Goal: Information Seeking & Learning: Learn about a topic

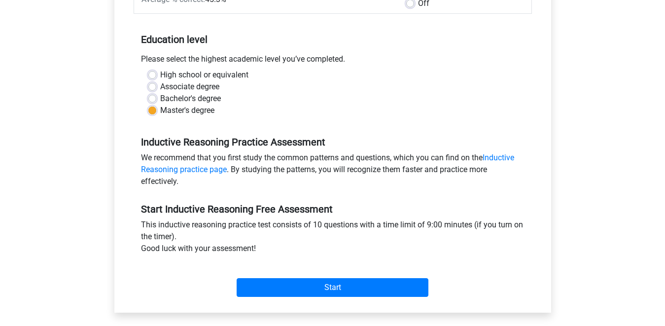
scroll to position [179, 0]
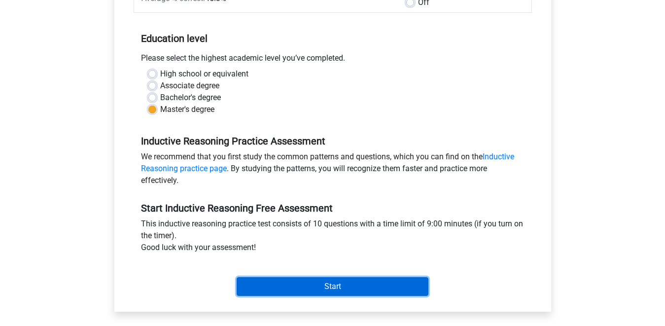
click at [340, 280] on input "Start" at bounding box center [332, 286] width 192 height 19
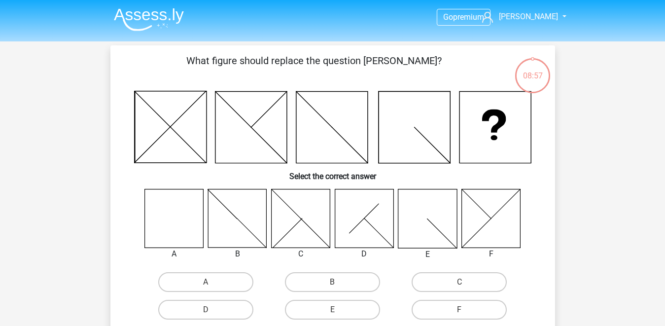
click at [182, 225] on icon at bounding box center [173, 218] width 59 height 59
click at [217, 281] on label "A" at bounding box center [205, 282] width 95 height 20
click at [212, 282] on input "A" at bounding box center [208, 285] width 6 height 6
radio input "true"
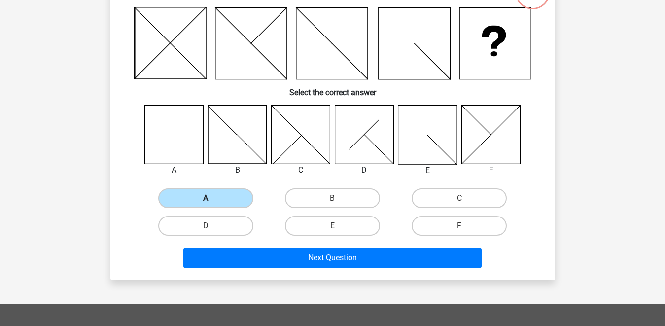
scroll to position [87, 0]
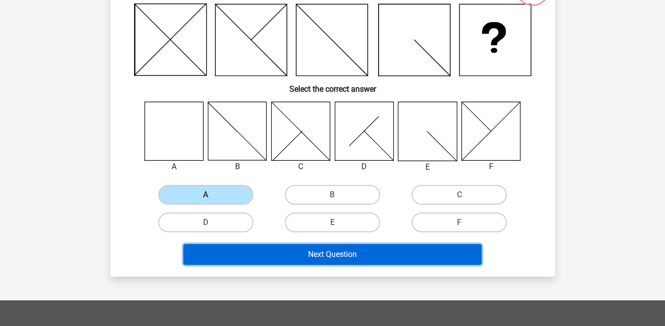
click at [264, 255] on button "Next Question" at bounding box center [332, 254] width 298 height 21
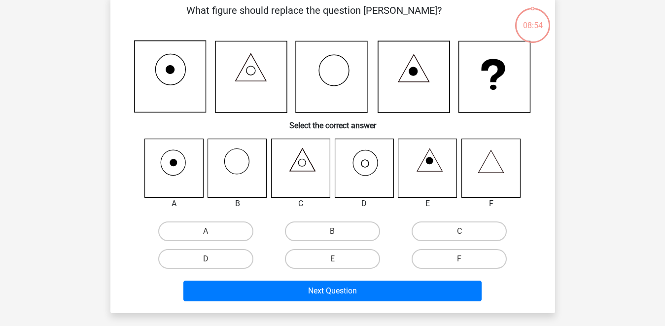
scroll to position [45, 0]
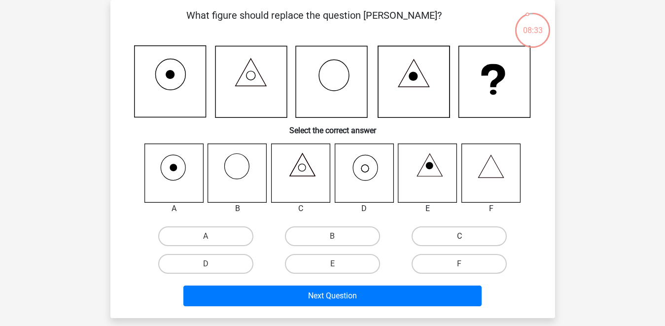
click at [472, 239] on label "C" at bounding box center [458, 236] width 95 height 20
click at [466, 239] on input "C" at bounding box center [462, 239] width 6 height 6
radio input "true"
click at [219, 267] on label "D" at bounding box center [205, 264] width 95 height 20
click at [212, 267] on input "D" at bounding box center [208, 267] width 6 height 6
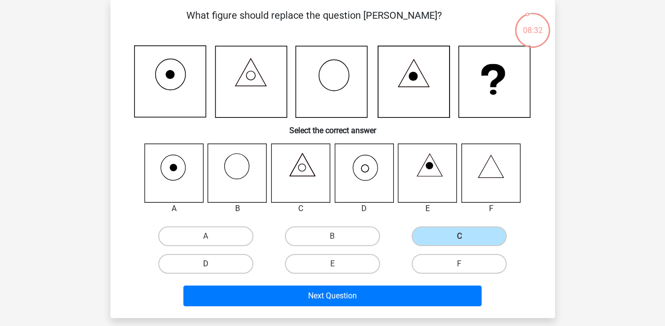
radio input "true"
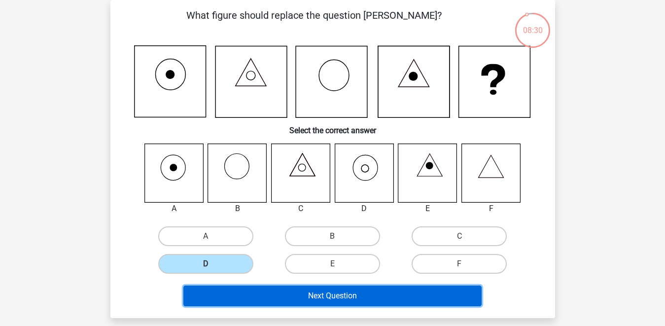
click at [302, 300] on button "Next Question" at bounding box center [332, 295] width 298 height 21
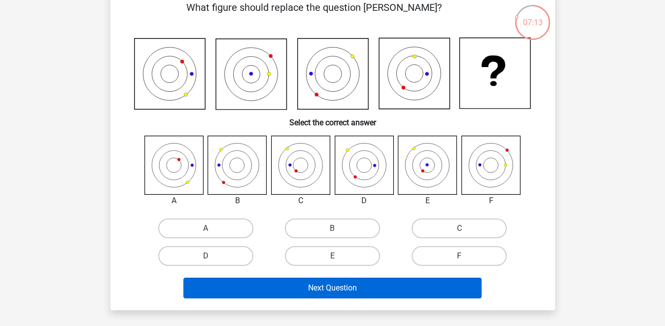
scroll to position [51, 0]
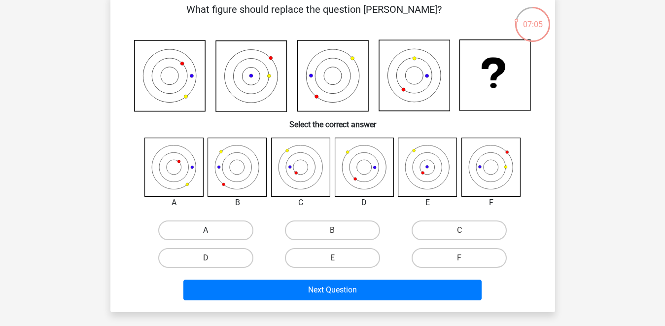
click at [220, 227] on label "A" at bounding box center [205, 230] width 95 height 20
click at [212, 230] on input "A" at bounding box center [208, 233] width 6 height 6
radio input "true"
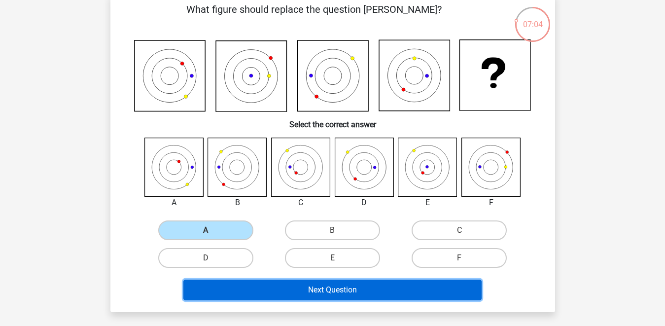
click at [339, 294] on button "Next Question" at bounding box center [332, 289] width 298 height 21
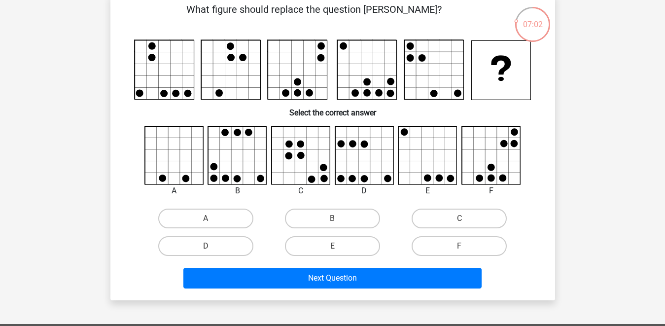
scroll to position [45, 0]
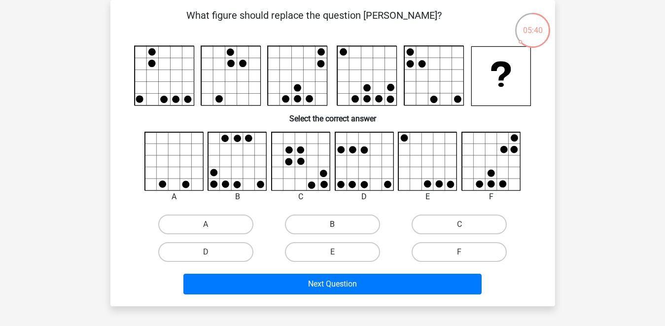
click at [316, 222] on label "B" at bounding box center [332, 224] width 95 height 20
click at [332, 224] on input "B" at bounding box center [335, 227] width 6 height 6
radio input "true"
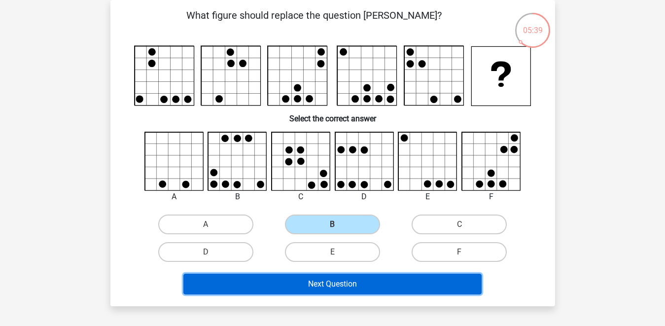
click at [323, 285] on button "Next Question" at bounding box center [332, 283] width 298 height 21
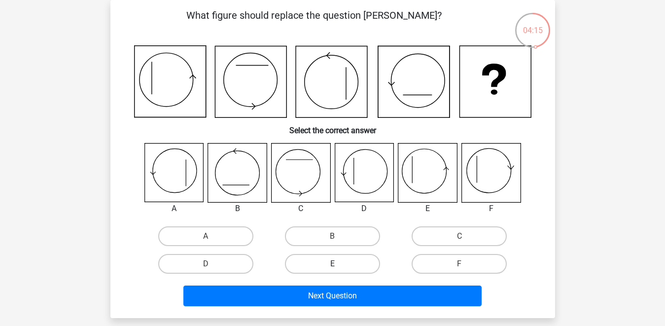
click at [319, 265] on label "E" at bounding box center [332, 264] width 95 height 20
click at [332, 265] on input "E" at bounding box center [335, 267] width 6 height 6
radio input "true"
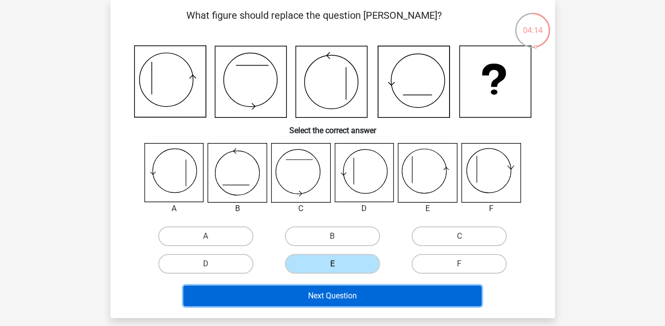
click at [340, 296] on button "Next Question" at bounding box center [332, 295] width 298 height 21
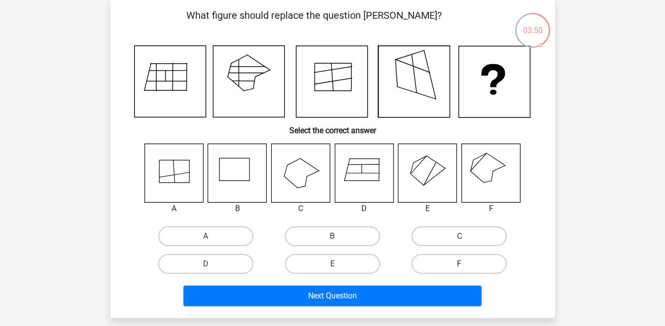
click at [471, 266] on label "F" at bounding box center [458, 264] width 95 height 20
click at [466, 266] on input "F" at bounding box center [462, 267] width 6 height 6
radio input "true"
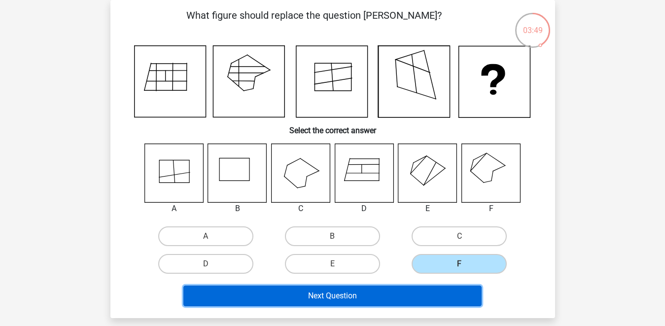
click at [412, 292] on button "Next Question" at bounding box center [332, 295] width 298 height 21
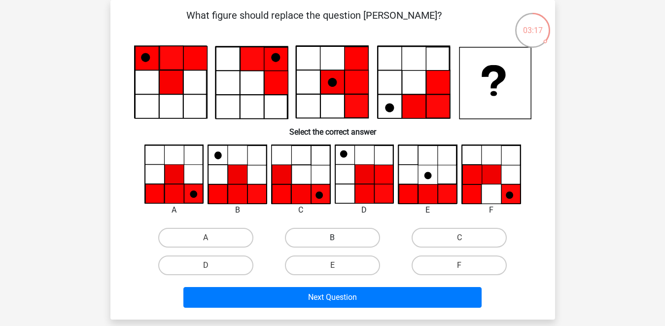
click at [317, 236] on label "B" at bounding box center [332, 238] width 95 height 20
click at [332, 237] on input "B" at bounding box center [335, 240] width 6 height 6
radio input "true"
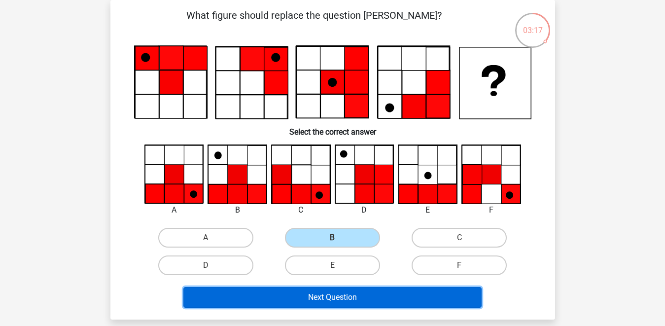
click at [324, 304] on button "Next Question" at bounding box center [332, 297] width 298 height 21
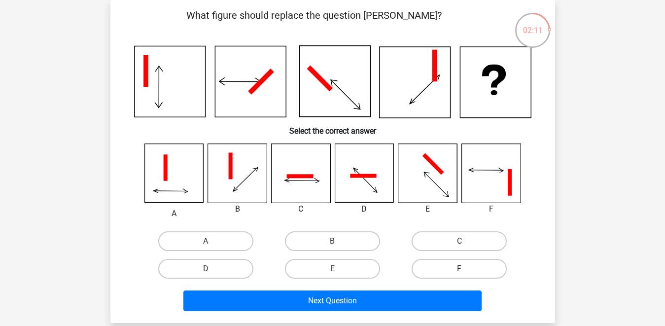
click at [451, 265] on label "F" at bounding box center [458, 269] width 95 height 20
click at [459, 268] on input "F" at bounding box center [462, 271] width 6 height 6
radio input "true"
click at [416, 286] on div "Next Question" at bounding box center [332, 298] width 413 height 33
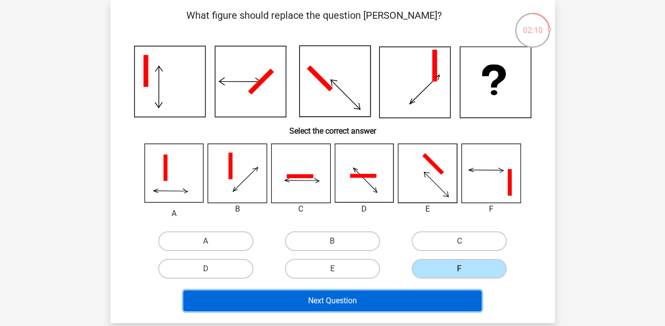
click at [402, 302] on button "Next Question" at bounding box center [332, 300] width 298 height 21
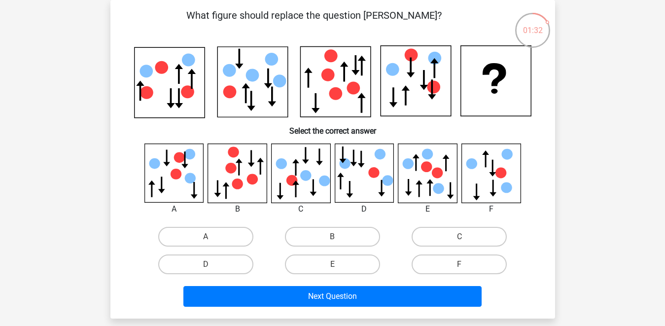
click at [209, 266] on input "D" at bounding box center [208, 267] width 6 height 6
radio input "true"
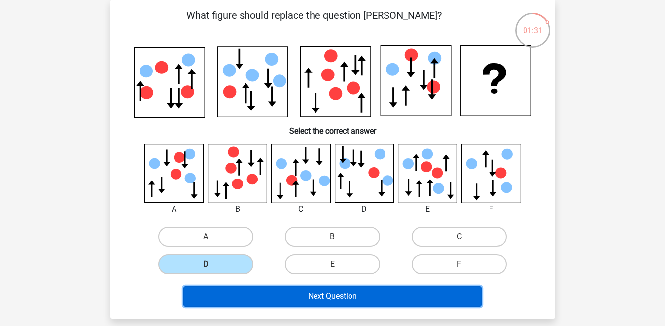
click at [326, 299] on button "Next Question" at bounding box center [332, 296] width 298 height 21
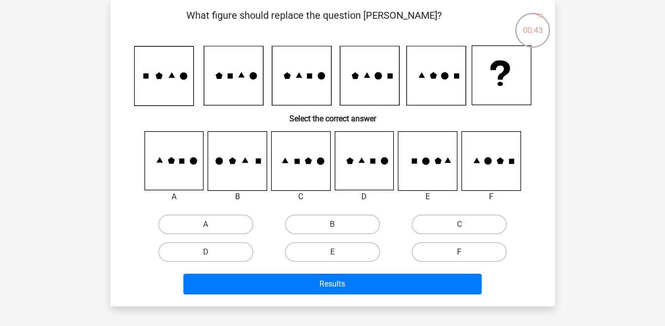
click at [454, 246] on label "F" at bounding box center [458, 252] width 95 height 20
click at [459, 252] on input "F" at bounding box center [462, 255] width 6 height 6
radio input "true"
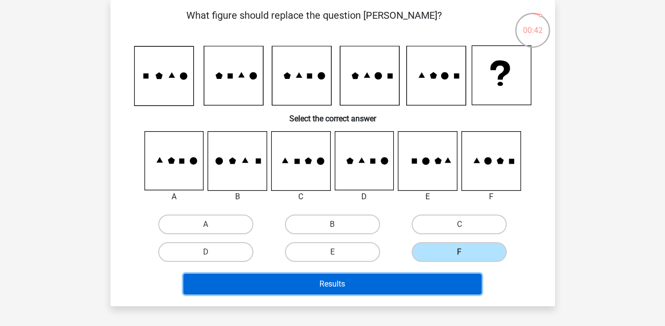
click at [417, 280] on button "Results" at bounding box center [332, 283] width 298 height 21
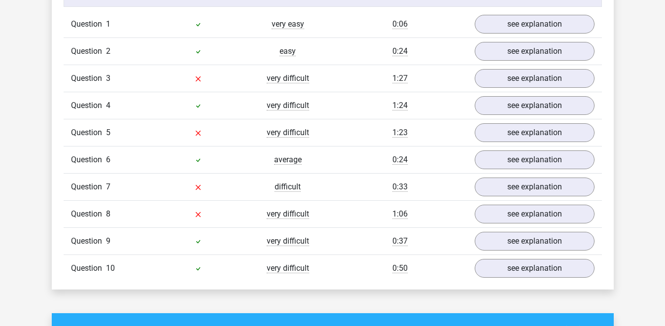
scroll to position [816, 0]
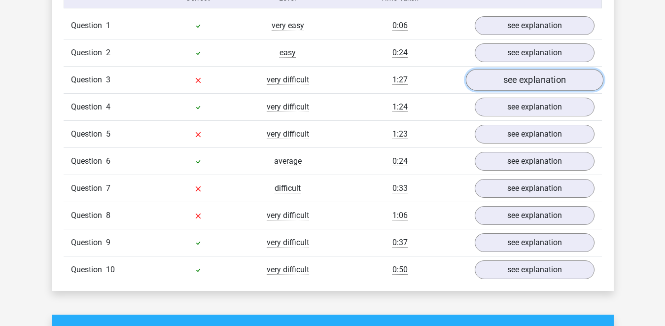
click at [551, 85] on link "see explanation" at bounding box center [533, 80] width 137 height 22
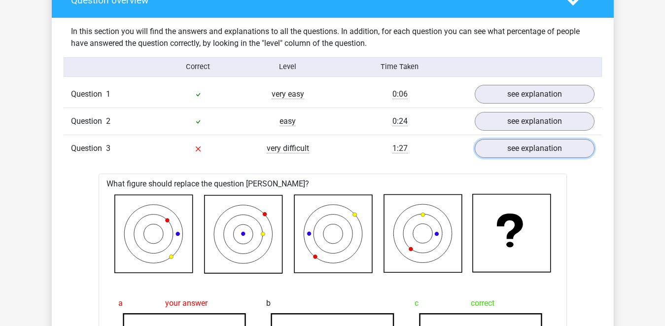
scroll to position [684, 0]
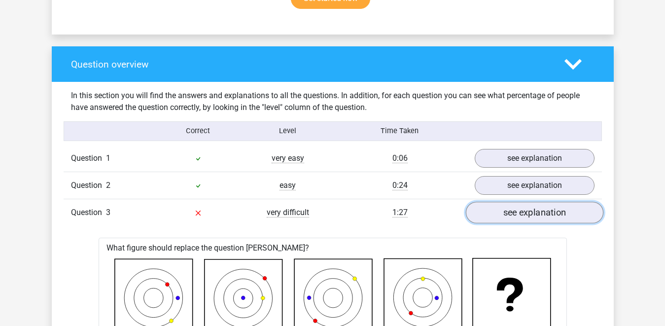
click at [559, 211] on link "see explanation" at bounding box center [533, 212] width 137 height 22
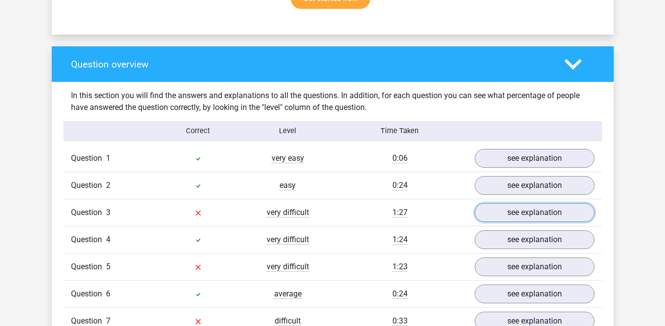
scroll to position [755, 0]
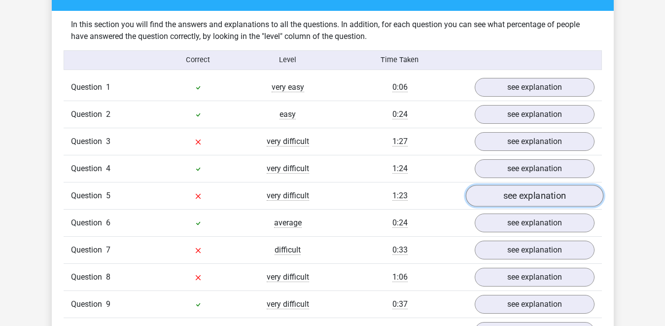
click at [524, 202] on link "see explanation" at bounding box center [533, 196] width 137 height 22
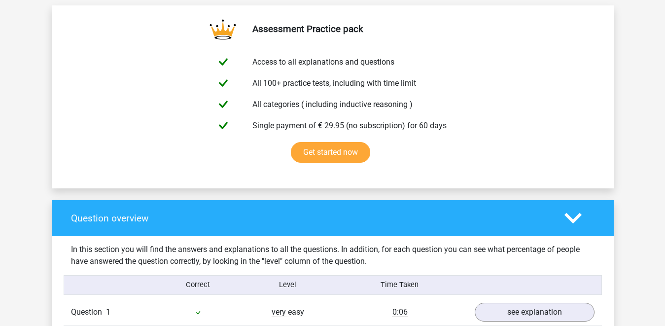
scroll to position [807, 0]
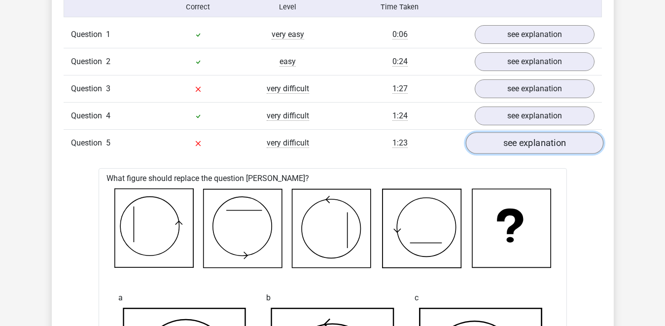
click at [540, 142] on link "see explanation" at bounding box center [533, 143] width 137 height 22
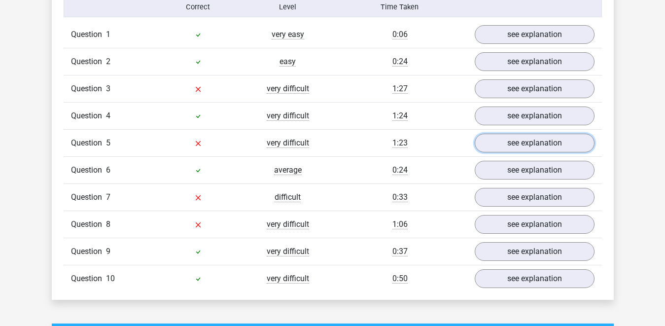
scroll to position [842, 0]
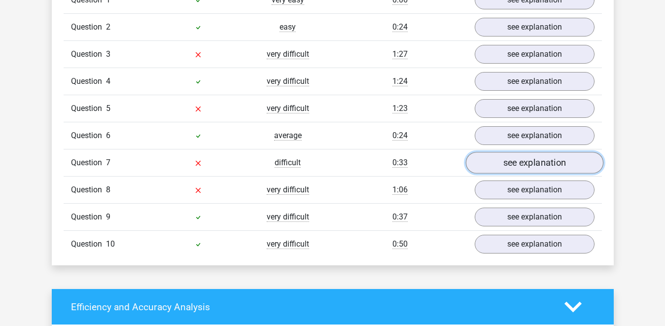
click at [549, 168] on link "see explanation" at bounding box center [533, 163] width 137 height 22
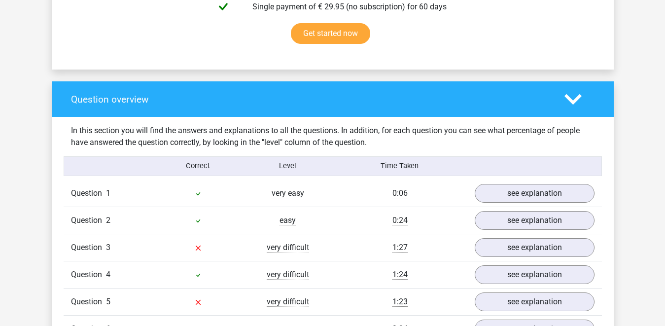
scroll to position [617, 0]
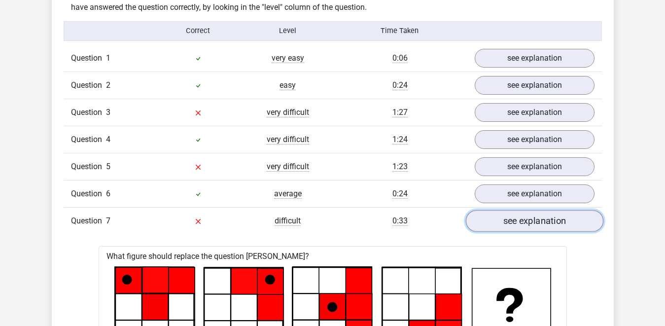
click at [509, 226] on link "see explanation" at bounding box center [533, 221] width 137 height 22
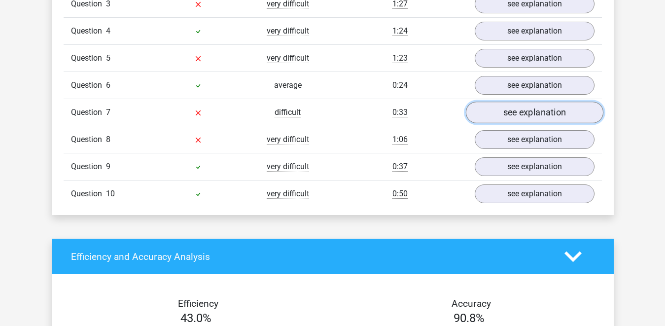
scroll to position [895, 0]
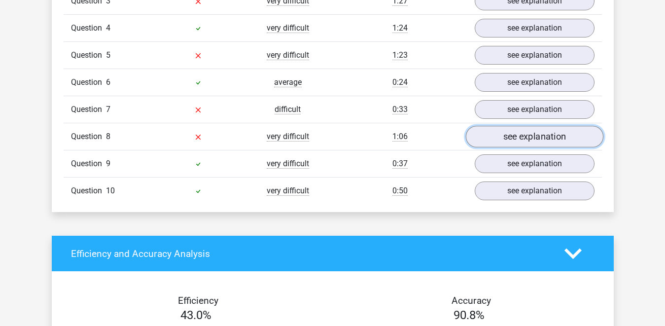
click at [515, 137] on link "see explanation" at bounding box center [533, 137] width 137 height 22
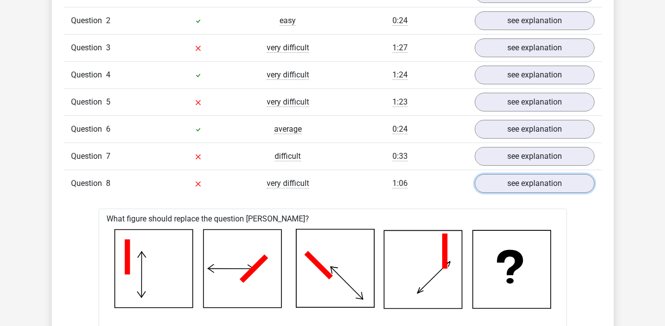
scroll to position [841, 0]
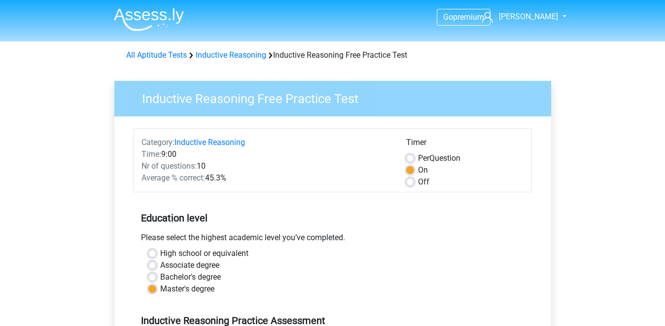
scroll to position [179, 0]
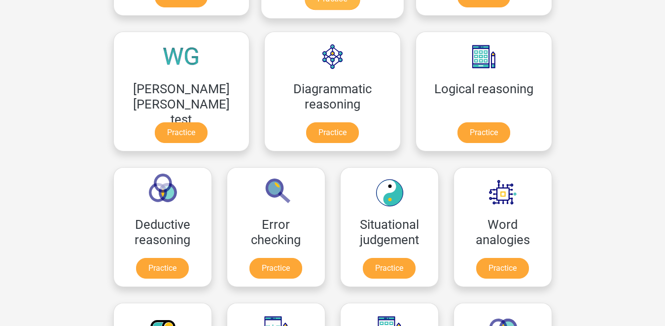
scroll to position [296, 0]
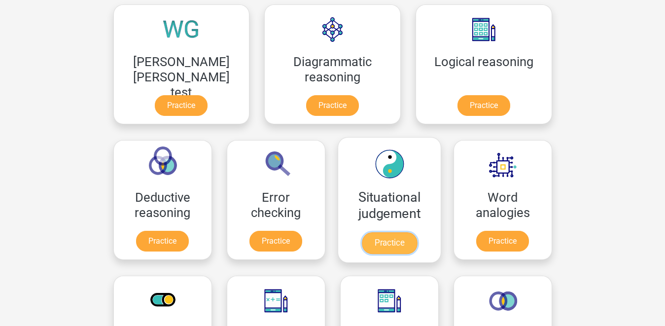
click at [361, 238] on link "Practice" at bounding box center [388, 243] width 55 height 22
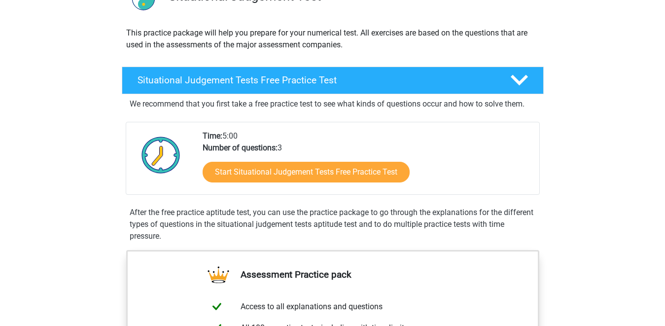
scroll to position [98, 0]
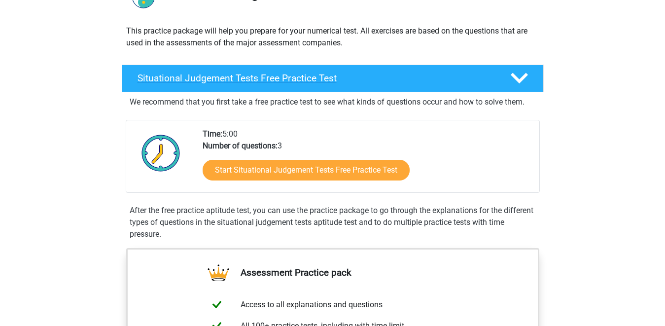
click at [230, 79] on h4 "Situational Judgement Tests Free Practice Test" at bounding box center [315, 77] width 357 height 11
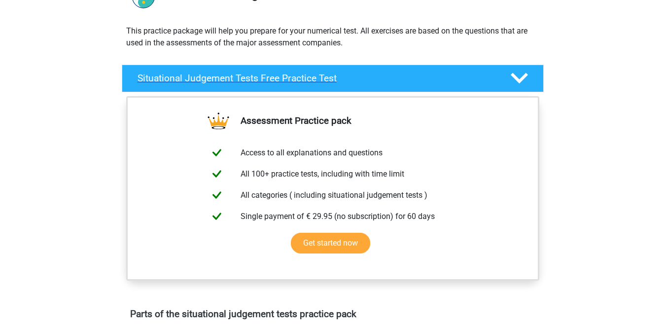
click at [516, 79] on polygon at bounding box center [518, 78] width 17 height 11
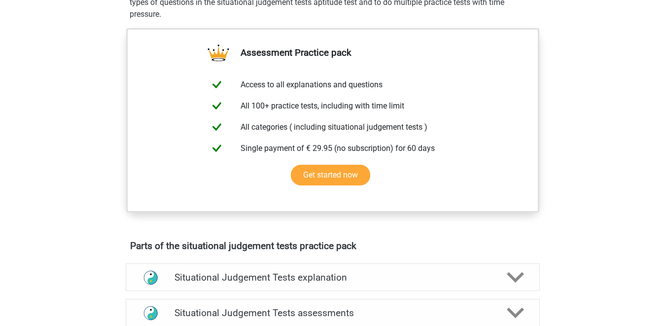
scroll to position [262, 0]
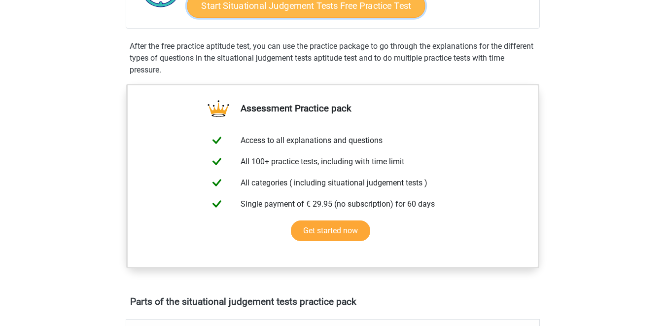
click at [314, 8] on link "Start Situational Judgement Tests Free Practice Test" at bounding box center [306, 6] width 238 height 24
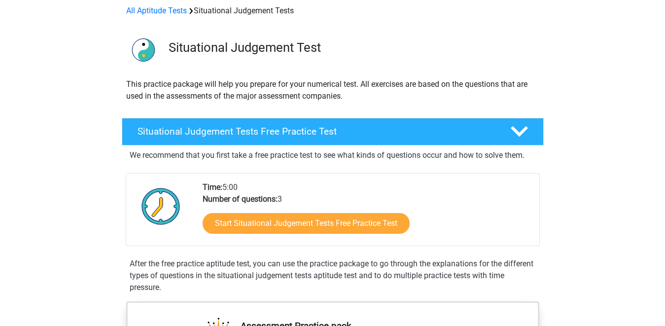
scroll to position [0, 0]
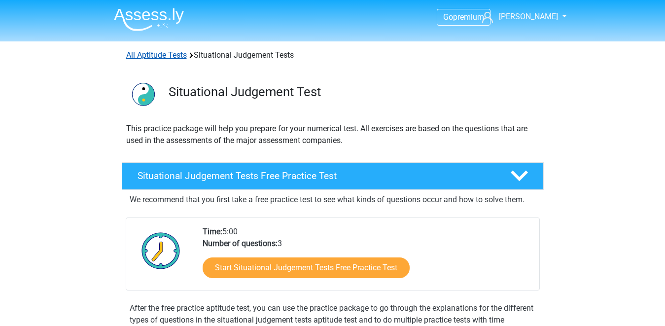
click at [133, 51] on link "All Aptitude Tests" at bounding box center [156, 54] width 61 height 9
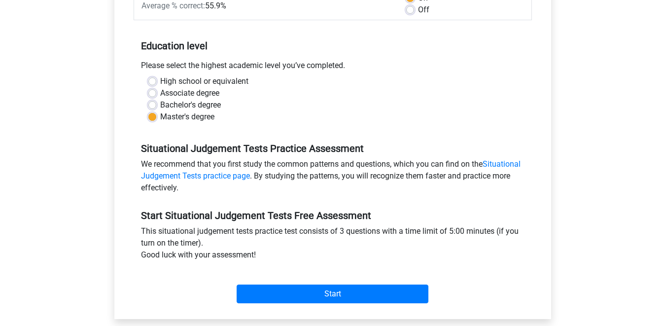
scroll to position [247, 0]
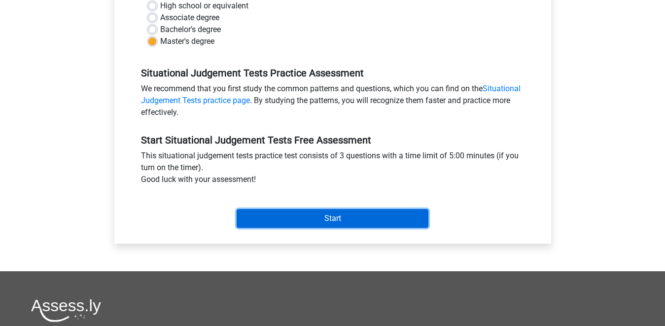
click at [319, 221] on input "Start" at bounding box center [332, 218] width 192 height 19
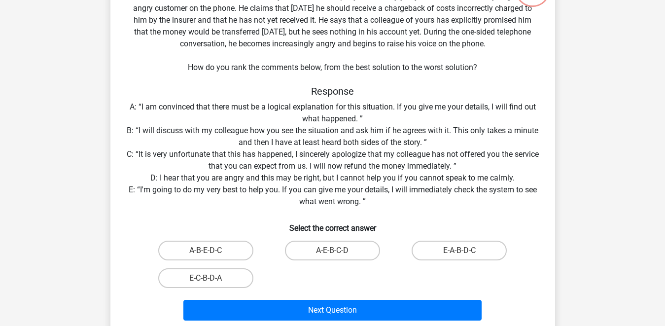
scroll to position [88, 0]
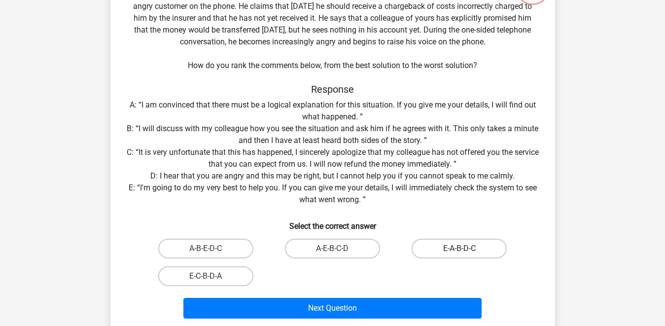
click at [441, 250] on label "E-A-B-D-C" at bounding box center [458, 248] width 95 height 20
click at [459, 250] on input "E-A-B-D-C" at bounding box center [462, 251] width 6 height 6
radio input "true"
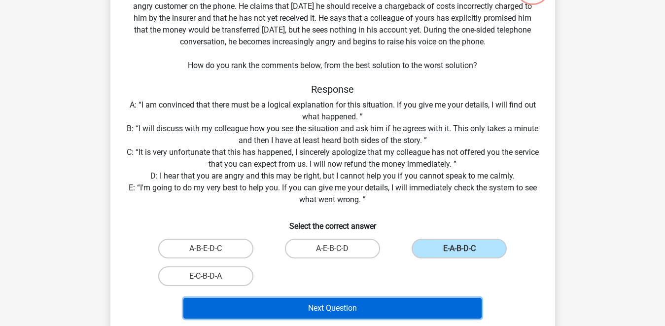
click at [343, 309] on button "Next Question" at bounding box center [332, 308] width 298 height 21
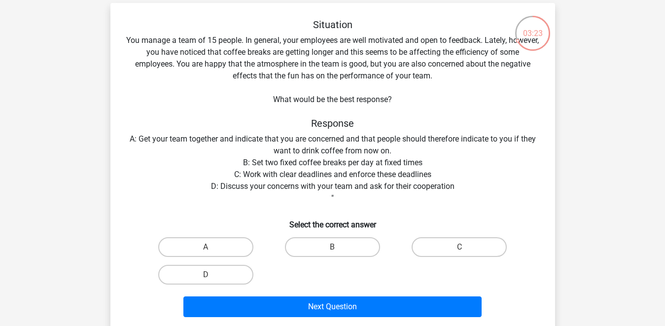
scroll to position [40, 0]
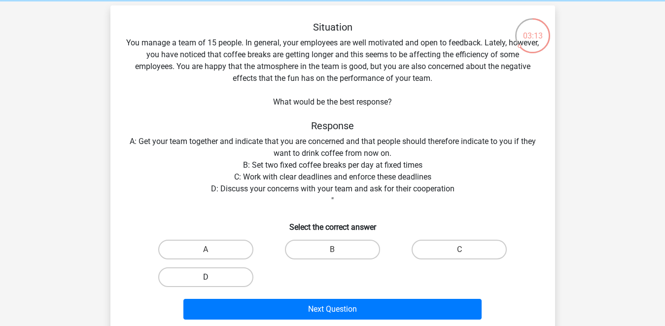
click at [182, 275] on label "D" at bounding box center [205, 277] width 95 height 20
click at [205, 277] on input "D" at bounding box center [208, 280] width 6 height 6
radio input "true"
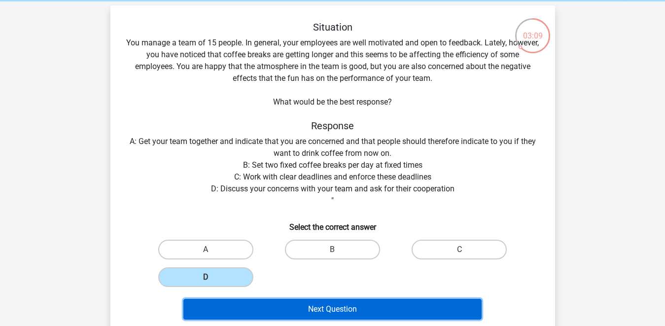
click at [359, 311] on button "Next Question" at bounding box center [332, 309] width 298 height 21
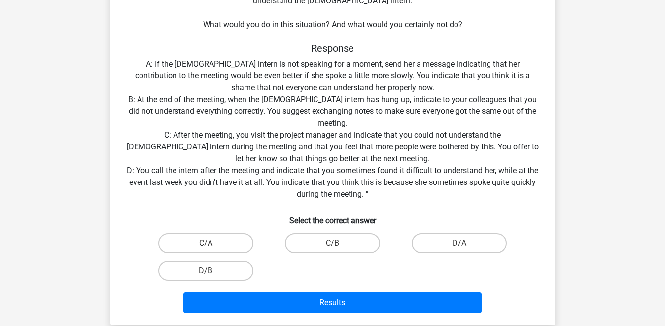
scroll to position [166, 0]
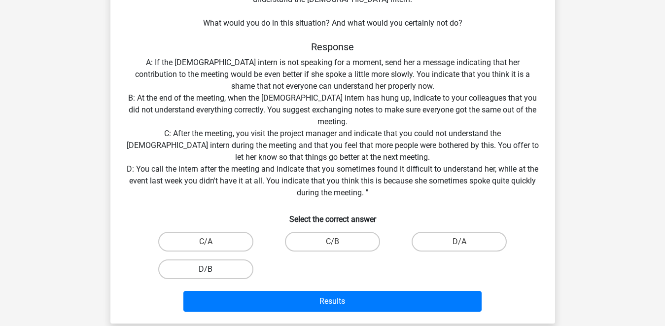
click at [225, 267] on label "D/B" at bounding box center [205, 269] width 95 height 20
click at [212, 269] on input "D/B" at bounding box center [208, 272] width 6 height 6
radio input "true"
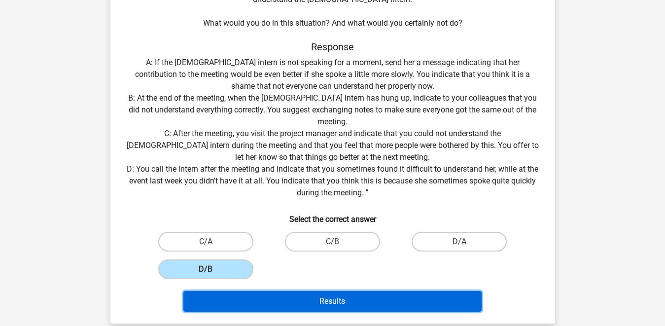
click at [331, 303] on button "Results" at bounding box center [332, 301] width 298 height 21
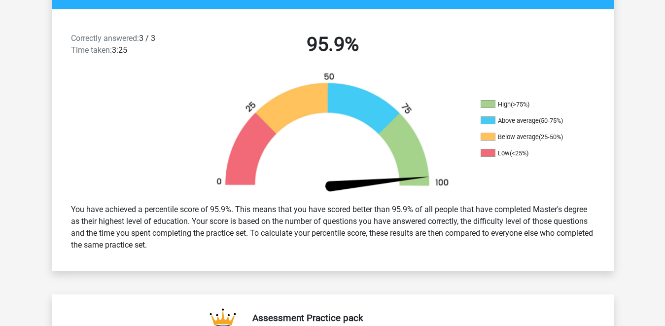
scroll to position [240, 0]
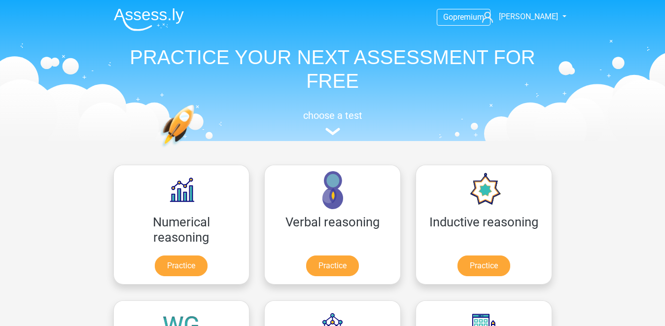
scroll to position [157, 0]
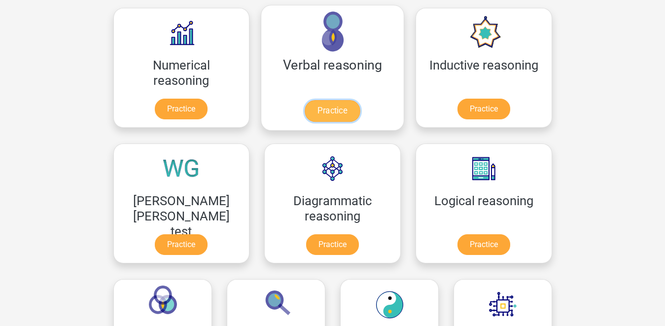
click at [304, 104] on link "Practice" at bounding box center [331, 111] width 55 height 22
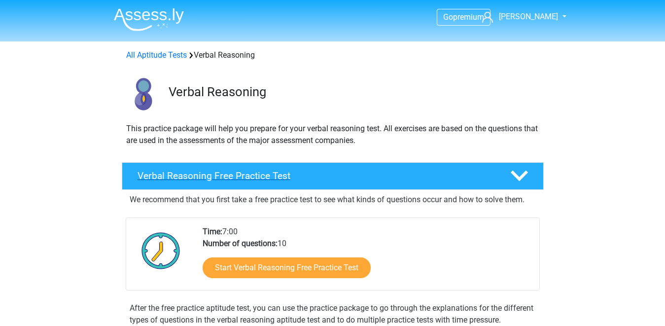
click at [321, 172] on h4 "Verbal Reasoning Free Practice Test" at bounding box center [315, 175] width 357 height 11
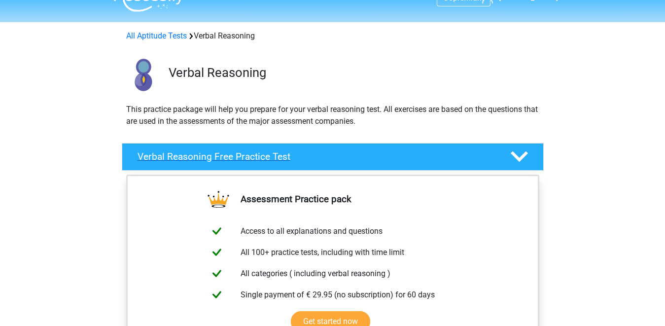
scroll to position [26, 0]
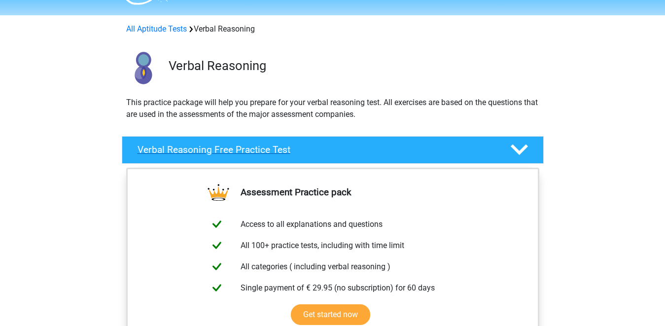
click at [306, 146] on h4 "Verbal Reasoning Free Practice Test" at bounding box center [315, 149] width 357 height 11
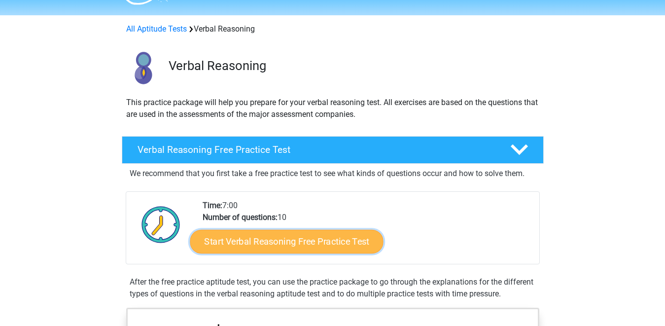
click at [305, 239] on link "Start Verbal Reasoning Free Practice Test" at bounding box center [286, 242] width 193 height 24
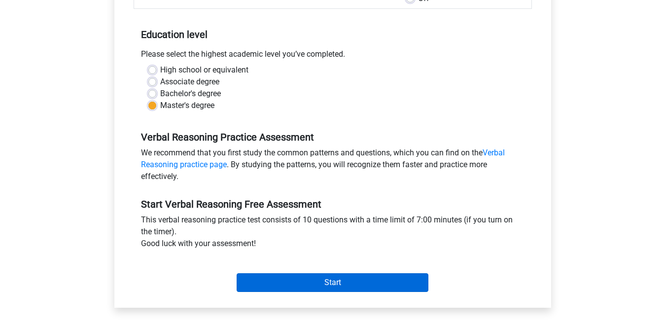
scroll to position [190, 0]
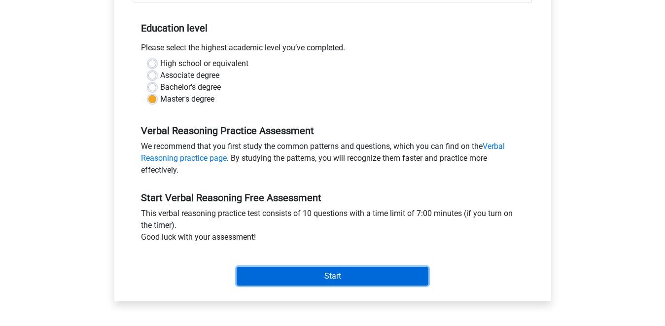
click at [307, 272] on input "Start" at bounding box center [332, 276] width 192 height 19
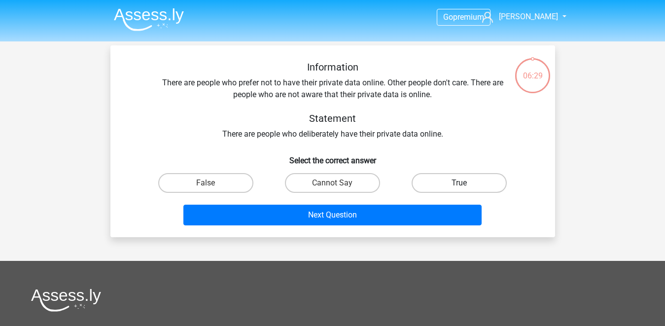
click at [439, 177] on label "True" at bounding box center [458, 183] width 95 height 20
click at [459, 183] on input "True" at bounding box center [462, 186] width 6 height 6
radio input "true"
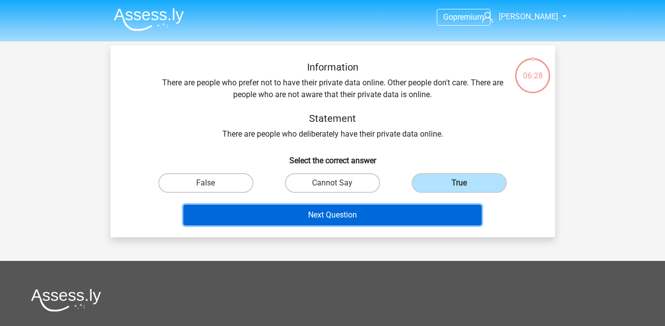
click at [374, 212] on button "Next Question" at bounding box center [332, 214] width 298 height 21
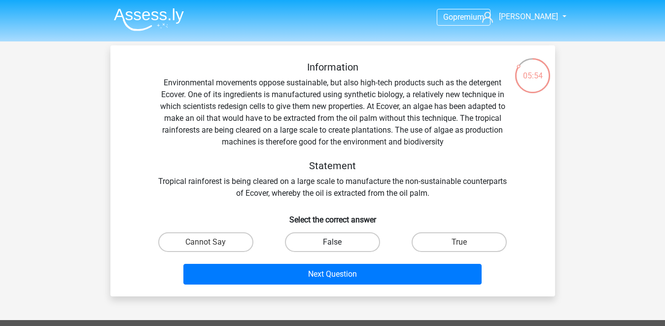
click at [353, 238] on label "False" at bounding box center [332, 242] width 95 height 20
click at [338, 242] on input "False" at bounding box center [335, 245] width 6 height 6
radio input "true"
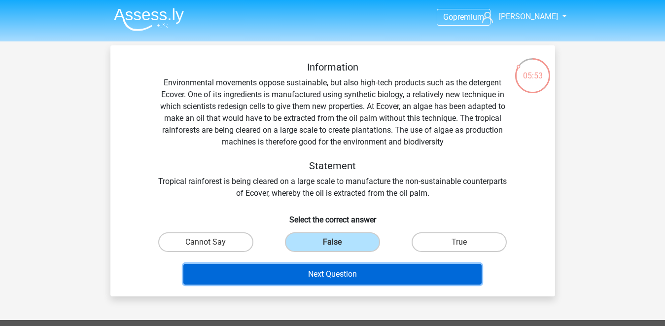
click at [356, 273] on button "Next Question" at bounding box center [332, 274] width 298 height 21
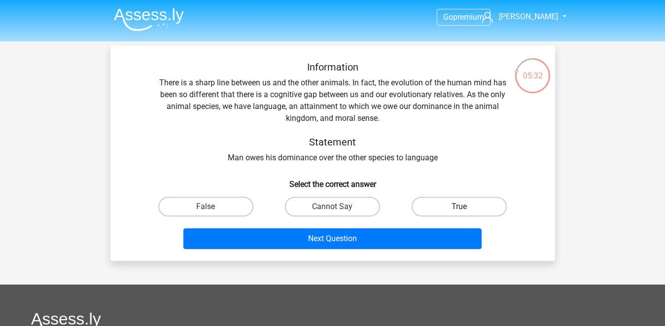
click at [442, 202] on label "True" at bounding box center [458, 207] width 95 height 20
click at [459, 206] on input "True" at bounding box center [462, 209] width 6 height 6
radio input "true"
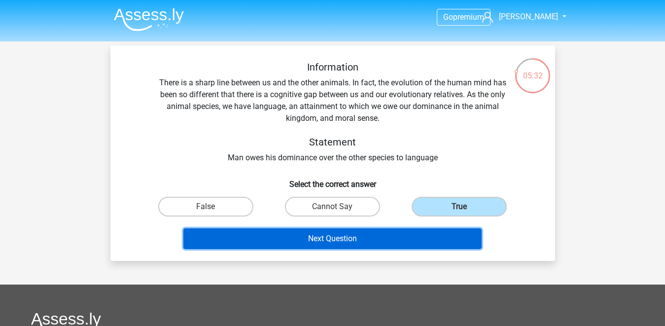
click at [392, 228] on button "Next Question" at bounding box center [332, 238] width 298 height 21
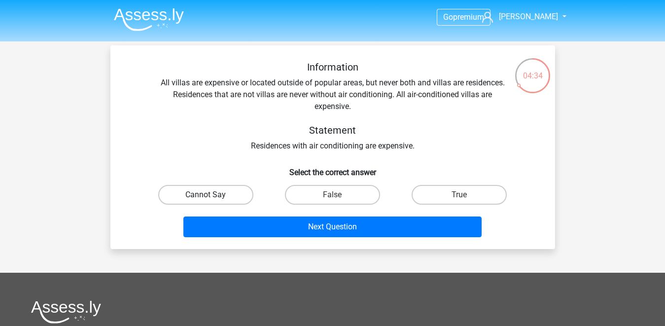
click at [229, 199] on label "Cannot Say" at bounding box center [205, 195] width 95 height 20
click at [212, 199] on input "Cannot Say" at bounding box center [208, 198] width 6 height 6
radio input "true"
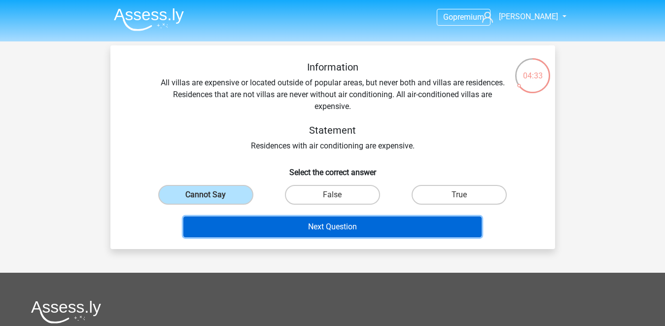
click at [357, 229] on button "Next Question" at bounding box center [332, 226] width 298 height 21
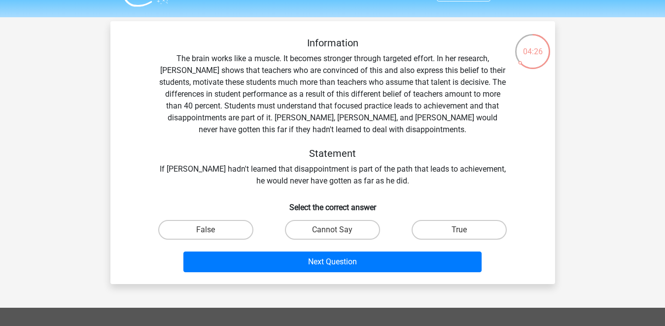
scroll to position [23, 0]
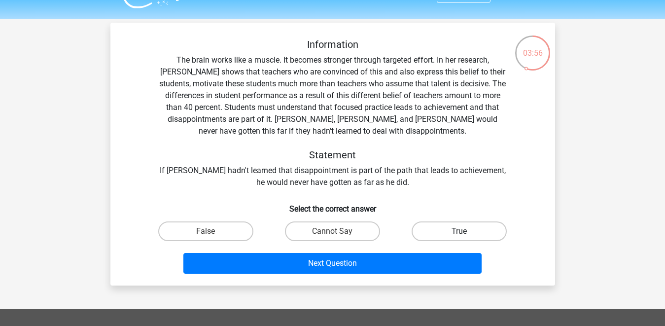
click at [456, 233] on label "True" at bounding box center [458, 231] width 95 height 20
click at [459, 233] on input "True" at bounding box center [462, 234] width 6 height 6
radio input "true"
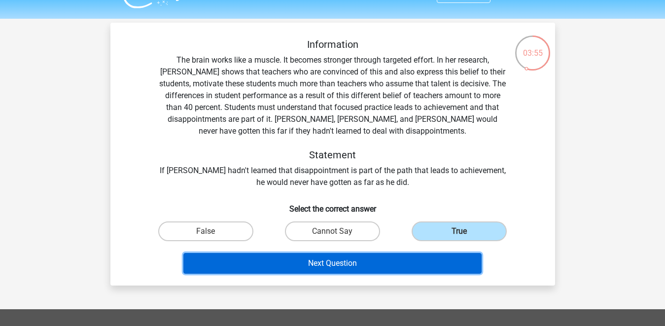
click at [371, 269] on button "Next Question" at bounding box center [332, 263] width 298 height 21
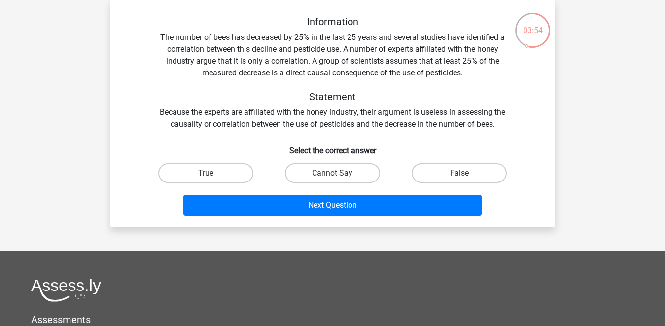
scroll to position [0, 0]
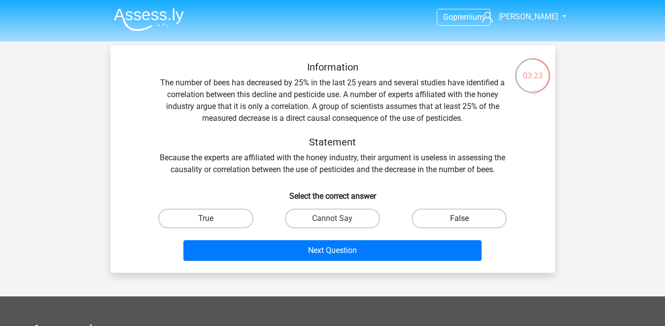
click at [466, 220] on label "False" at bounding box center [458, 218] width 95 height 20
click at [466, 220] on input "False" at bounding box center [462, 221] width 6 height 6
radio input "true"
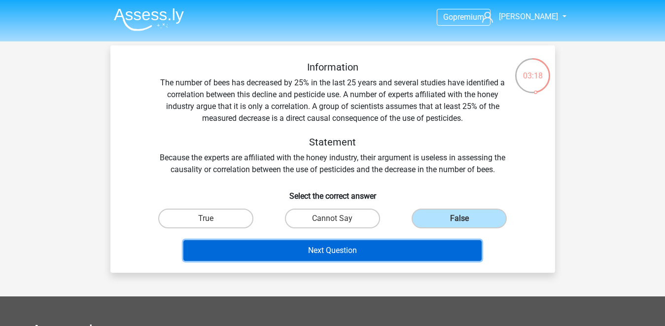
click at [378, 256] on button "Next Question" at bounding box center [332, 250] width 298 height 21
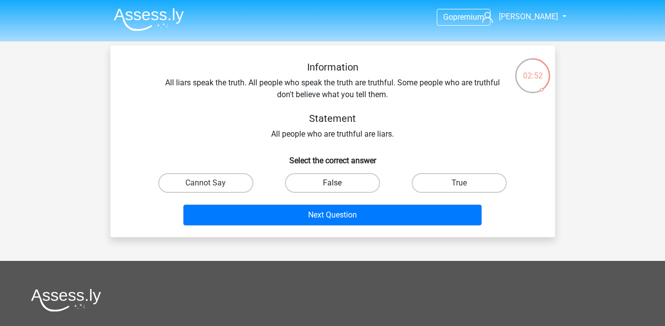
click at [341, 189] on label "False" at bounding box center [332, 183] width 95 height 20
click at [338, 189] on input "False" at bounding box center [335, 186] width 6 height 6
radio input "true"
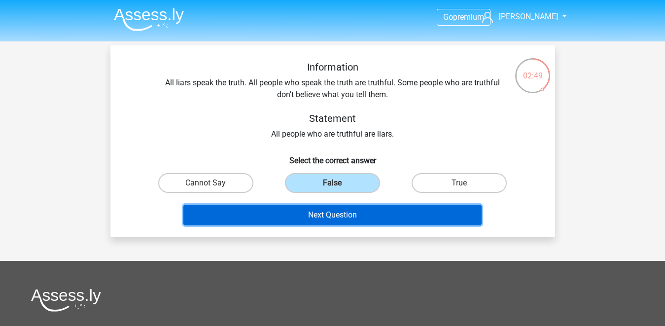
click at [343, 219] on button "Next Question" at bounding box center [332, 214] width 298 height 21
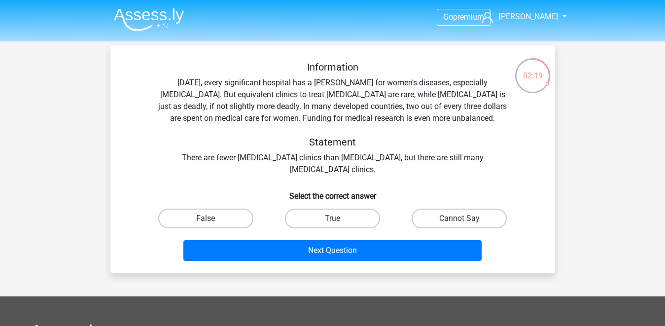
click at [459, 222] on input "Cannot Say" at bounding box center [462, 221] width 6 height 6
radio input "true"
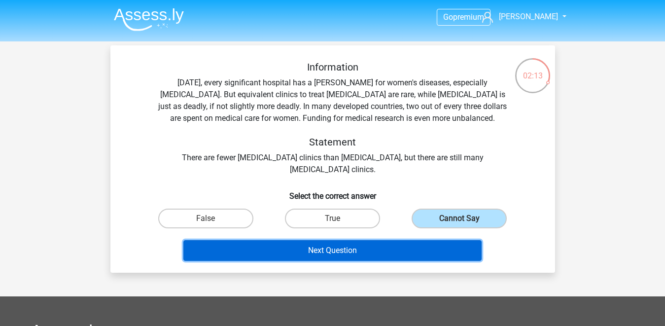
click at [380, 258] on button "Next Question" at bounding box center [332, 250] width 298 height 21
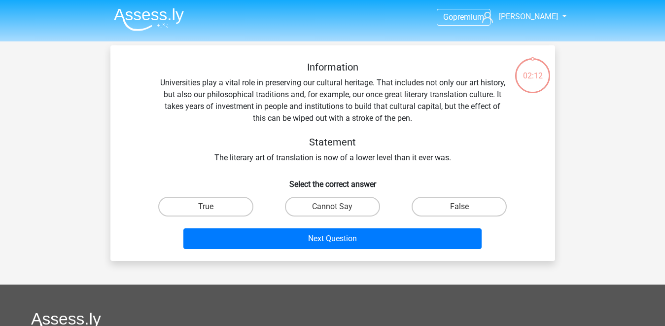
scroll to position [45, 0]
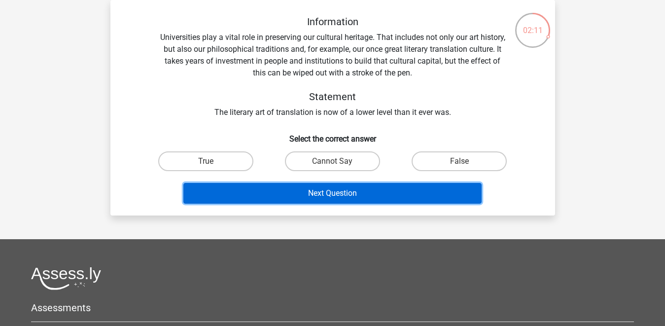
click at [359, 195] on button "Next Question" at bounding box center [332, 193] width 298 height 21
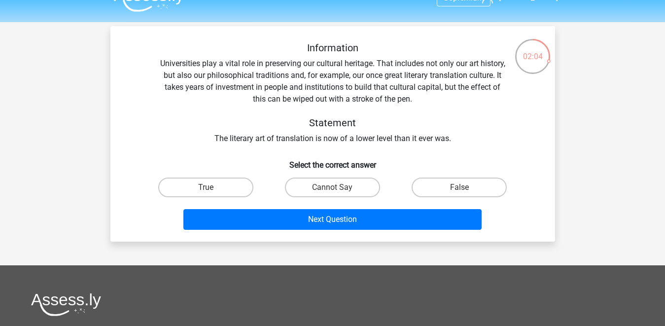
scroll to position [20, 0]
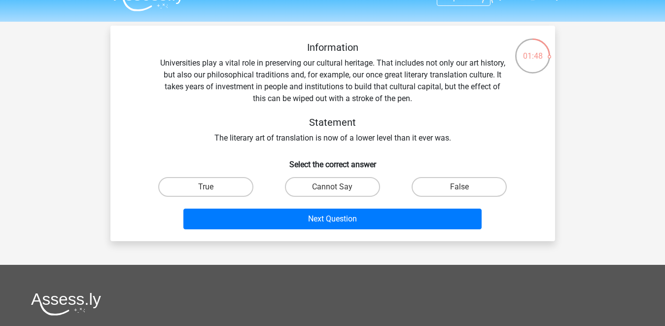
click at [332, 190] on input "Cannot Say" at bounding box center [335, 190] width 6 height 6
radio input "true"
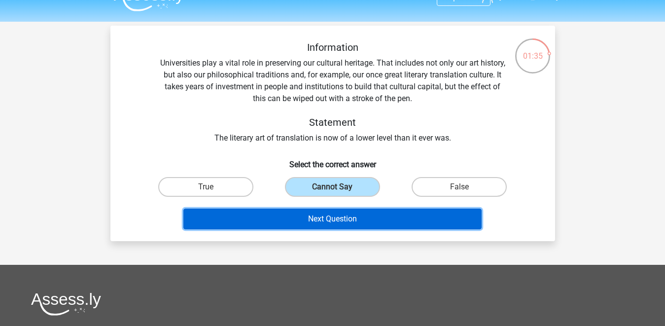
click at [354, 222] on button "Next Question" at bounding box center [332, 218] width 298 height 21
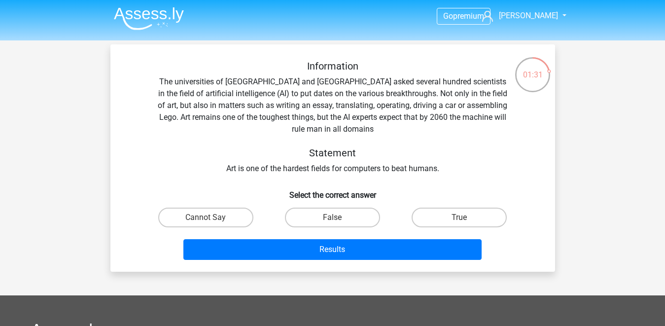
scroll to position [0, 0]
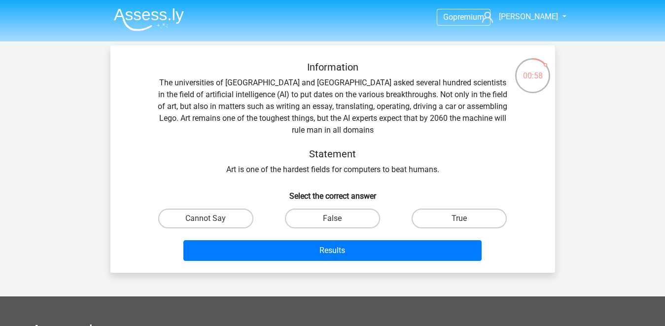
click at [335, 218] on input "False" at bounding box center [335, 221] width 6 height 6
radio input "true"
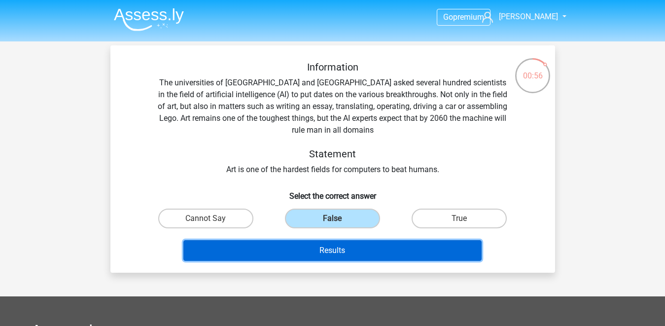
click at [378, 251] on button "Results" at bounding box center [332, 250] width 298 height 21
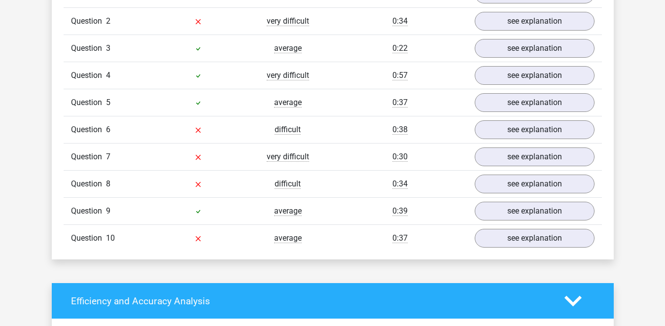
scroll to position [849, 0]
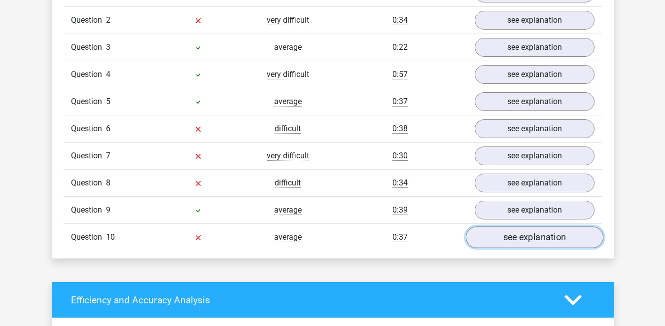
click at [514, 235] on link "see explanation" at bounding box center [533, 237] width 137 height 22
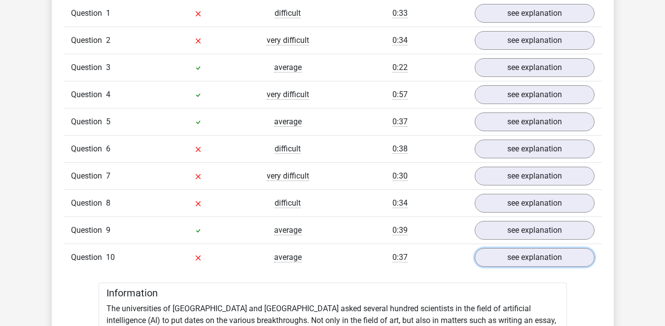
scroll to position [818, 0]
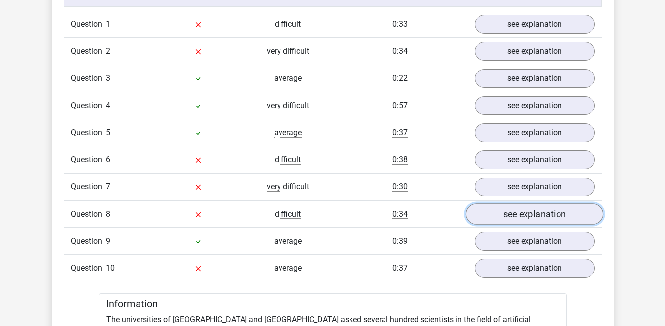
click at [518, 209] on link "see explanation" at bounding box center [533, 214] width 137 height 22
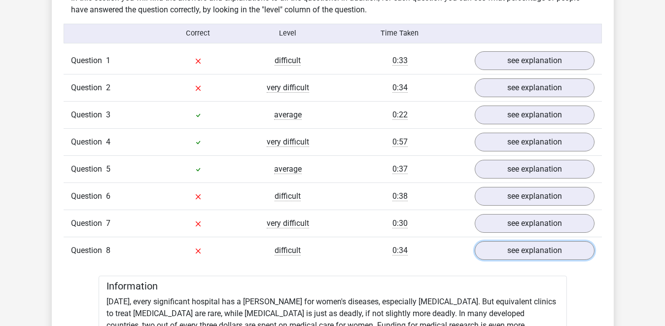
scroll to position [791, 0]
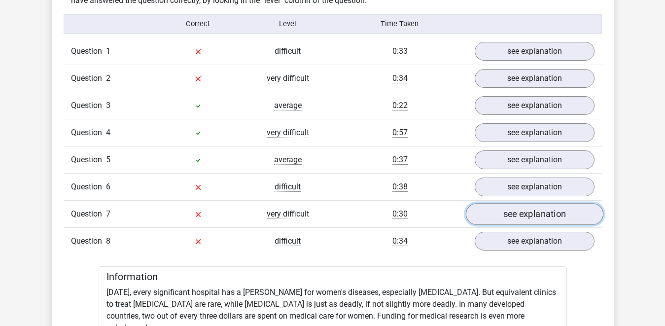
click at [504, 215] on link "see explanation" at bounding box center [533, 214] width 137 height 22
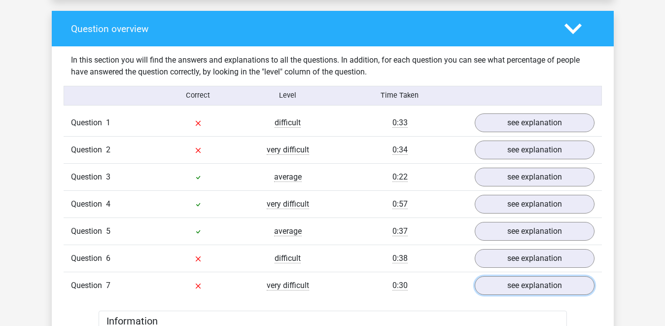
scroll to position [706, 0]
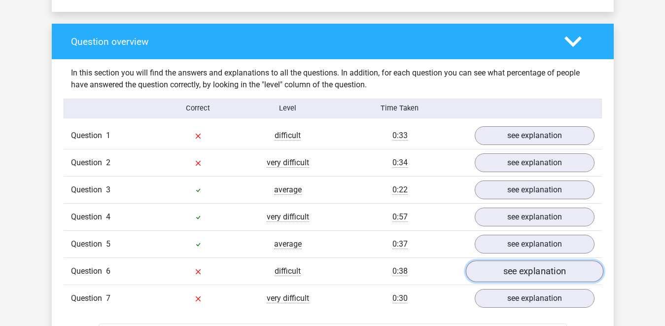
click at [503, 264] on link "see explanation" at bounding box center [533, 271] width 137 height 22
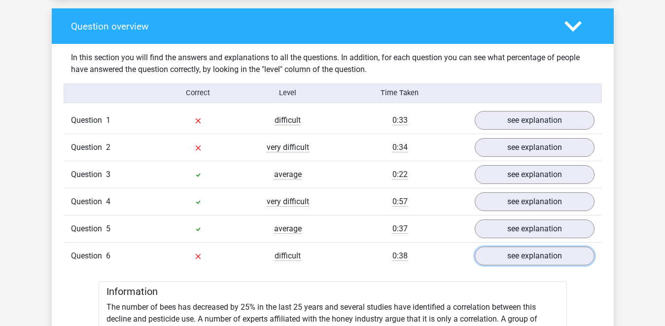
scroll to position [722, 0]
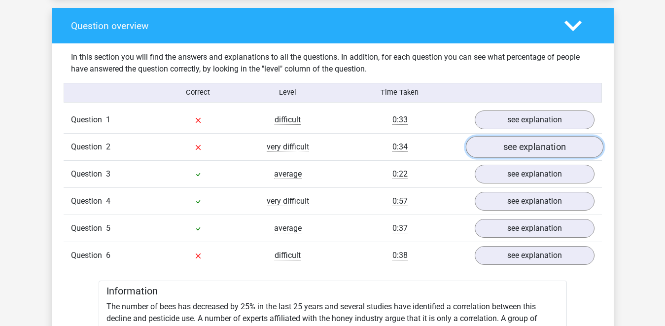
click at [487, 143] on link "see explanation" at bounding box center [533, 147] width 137 height 22
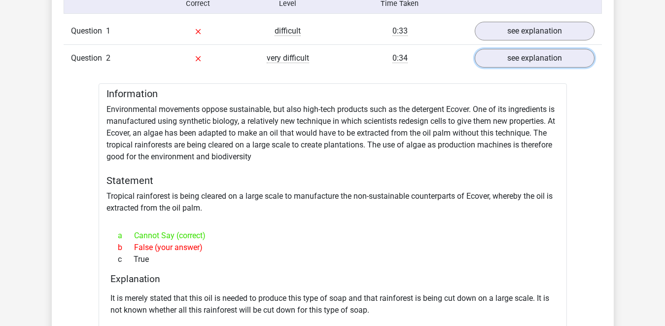
scroll to position [782, 0]
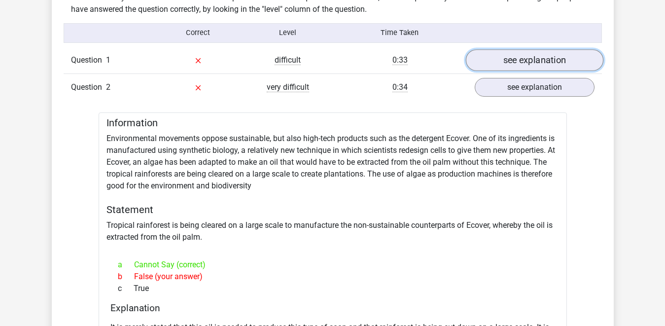
click at [526, 62] on link "see explanation" at bounding box center [533, 60] width 137 height 22
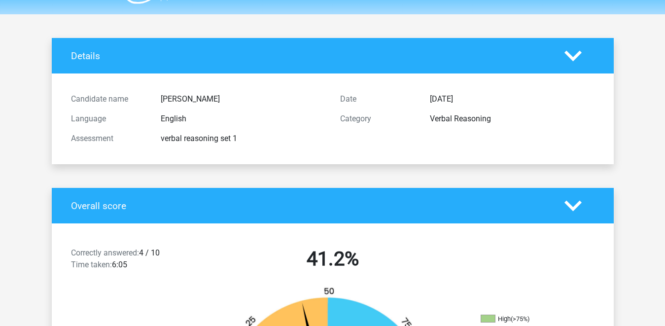
scroll to position [14, 0]
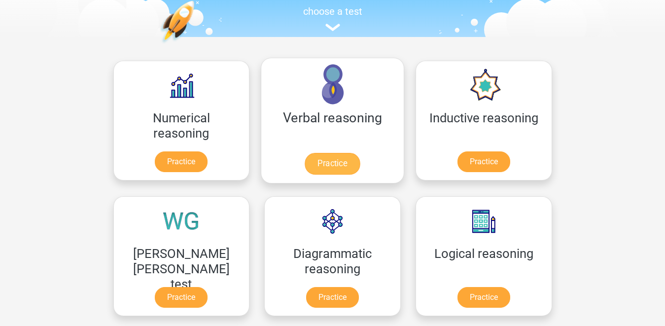
scroll to position [107, 0]
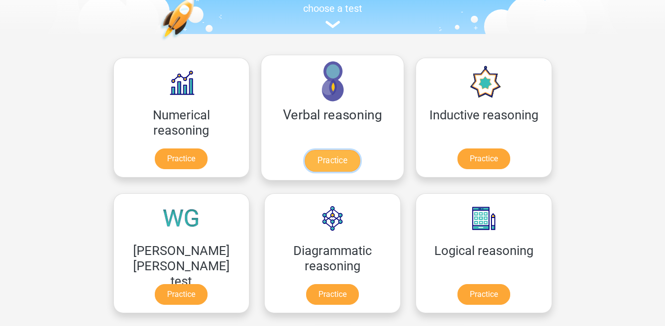
click at [304, 161] on link "Practice" at bounding box center [331, 161] width 55 height 22
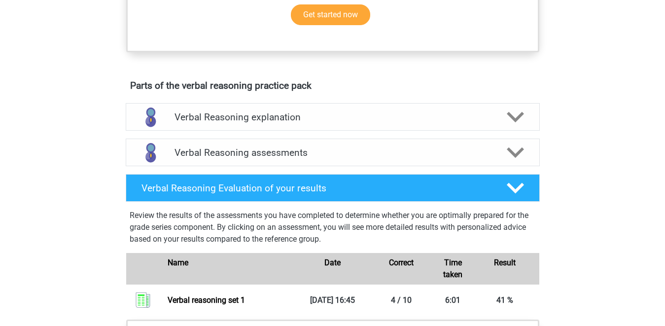
scroll to position [162, 0]
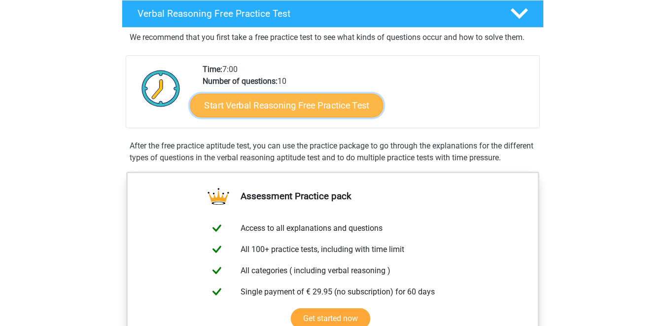
click at [289, 109] on link "Start Verbal Reasoning Free Practice Test" at bounding box center [286, 106] width 193 height 24
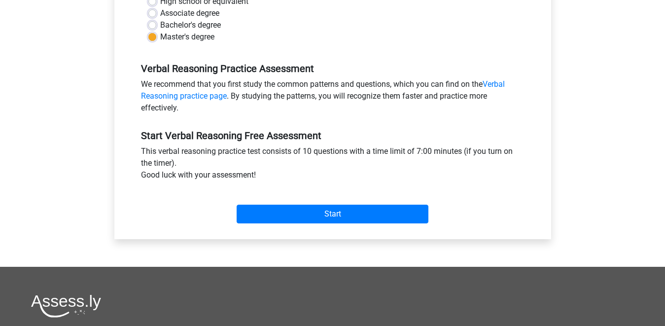
scroll to position [316, 0]
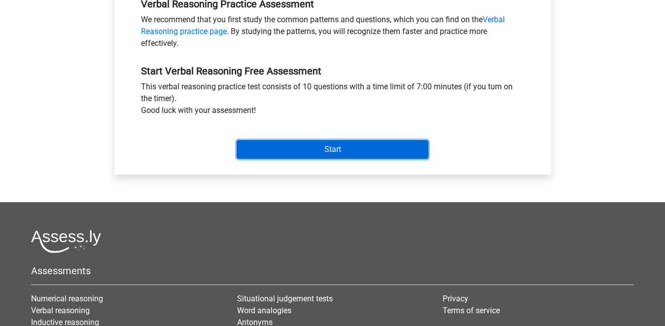
click at [310, 146] on input "Start" at bounding box center [332, 149] width 192 height 19
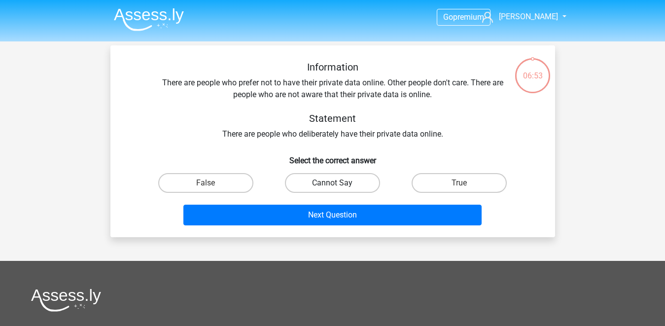
click at [341, 187] on label "Cannot Say" at bounding box center [332, 183] width 95 height 20
click at [338, 187] on input "Cannot Say" at bounding box center [335, 186] width 6 height 6
radio input "true"
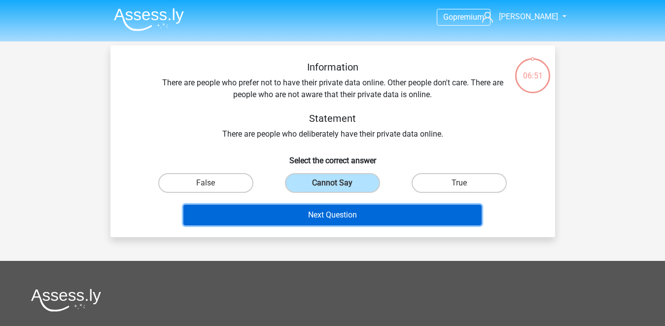
click at [341, 220] on button "Next Question" at bounding box center [332, 214] width 298 height 21
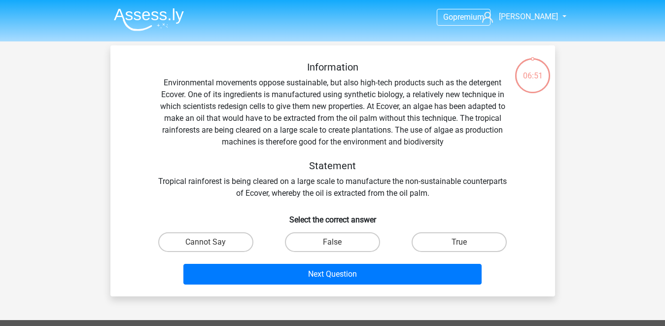
scroll to position [45, 0]
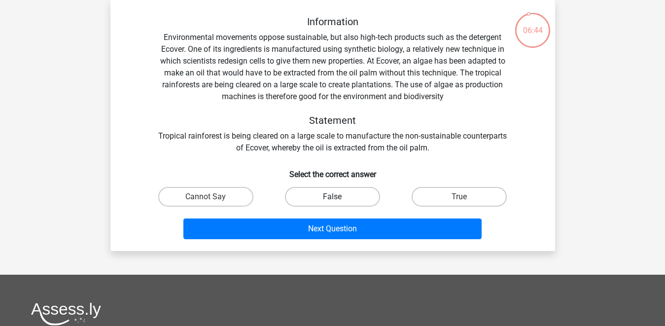
click at [339, 204] on label "False" at bounding box center [332, 197] width 95 height 20
click at [338, 203] on input "False" at bounding box center [335, 200] width 6 height 6
radio input "true"
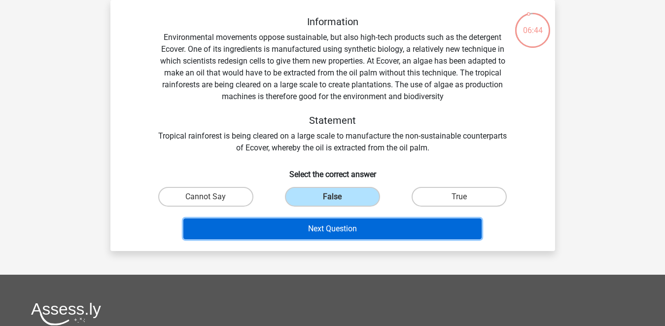
click at [344, 226] on button "Next Question" at bounding box center [332, 228] width 298 height 21
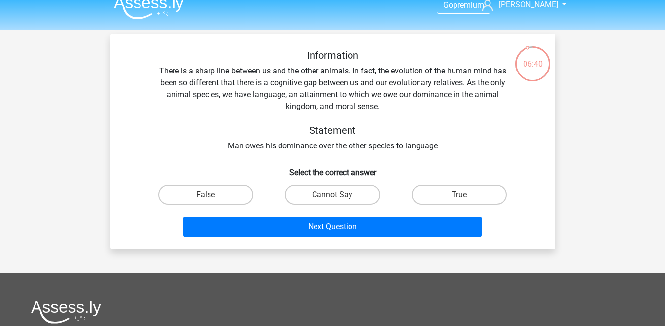
scroll to position [10, 0]
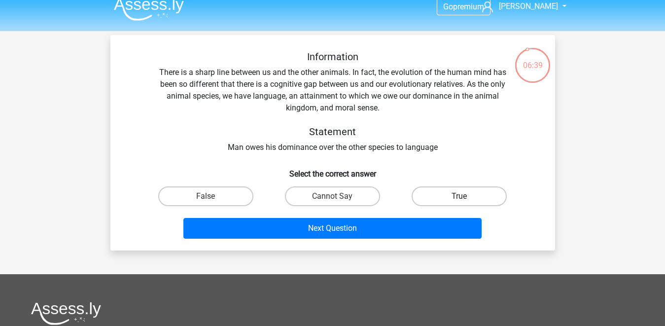
click at [457, 198] on label "True" at bounding box center [458, 196] width 95 height 20
click at [459, 198] on input "True" at bounding box center [462, 199] width 6 height 6
radio input "true"
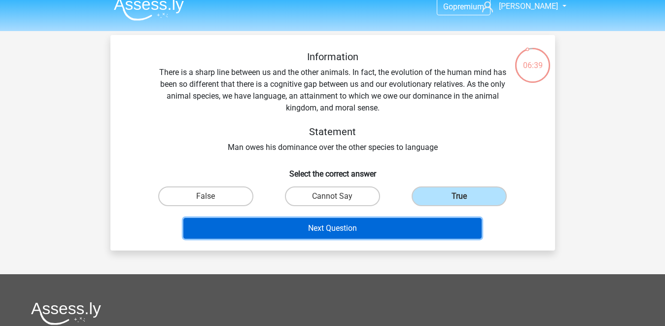
click at [409, 233] on button "Next Question" at bounding box center [332, 228] width 298 height 21
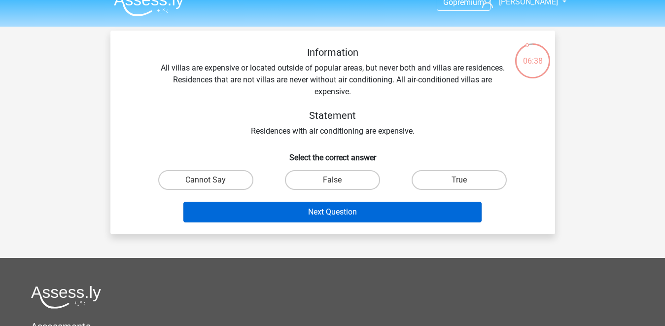
scroll to position [0, 0]
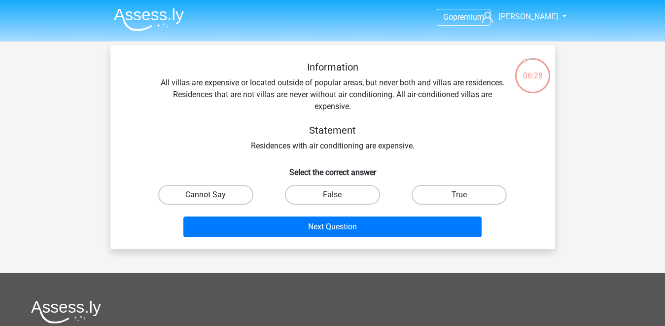
click at [190, 197] on label "Cannot Say" at bounding box center [205, 195] width 95 height 20
click at [205, 197] on input "Cannot Say" at bounding box center [208, 198] width 6 height 6
radio input "true"
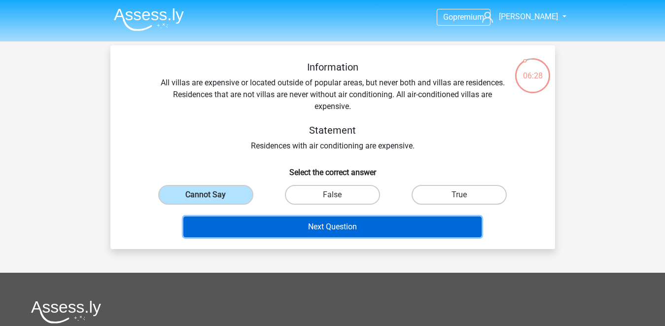
click at [342, 231] on button "Next Question" at bounding box center [332, 226] width 298 height 21
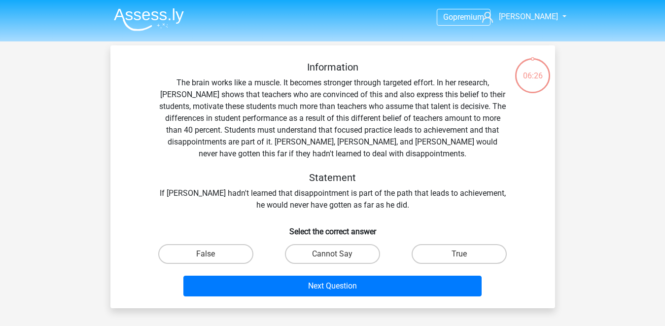
scroll to position [45, 0]
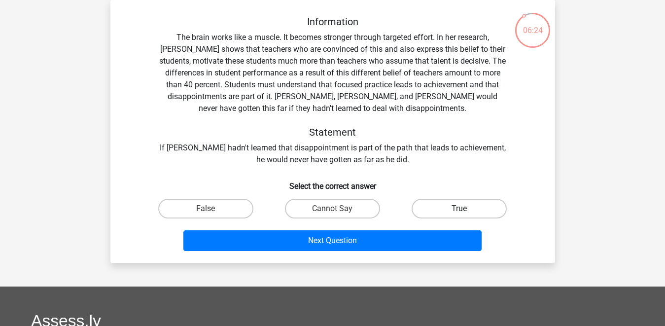
click at [473, 211] on label "True" at bounding box center [458, 209] width 95 height 20
click at [466, 211] on input "True" at bounding box center [462, 211] width 6 height 6
radio input "true"
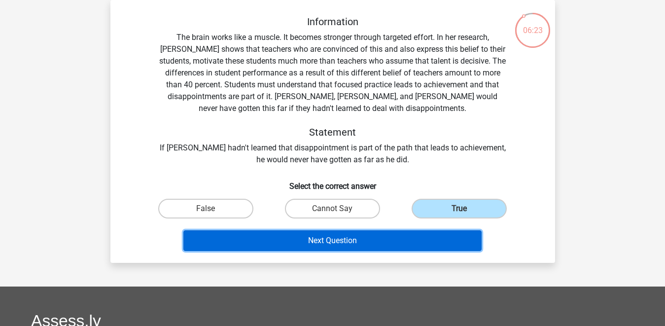
click at [392, 233] on button "Next Question" at bounding box center [332, 240] width 298 height 21
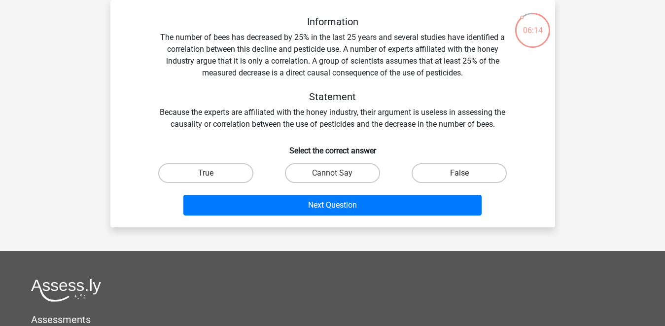
click at [452, 175] on label "False" at bounding box center [458, 173] width 95 height 20
click at [459, 175] on input "False" at bounding box center [462, 176] width 6 height 6
radio input "true"
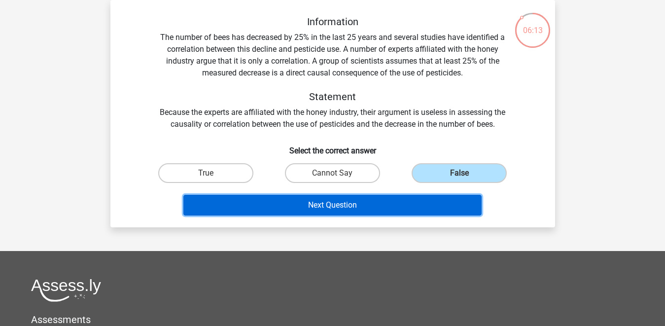
click at [374, 211] on button "Next Question" at bounding box center [332, 205] width 298 height 21
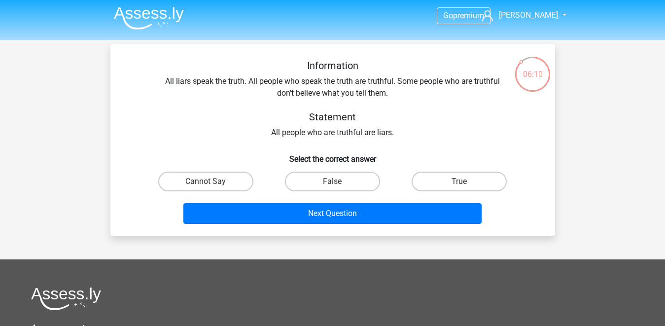
scroll to position [0, 0]
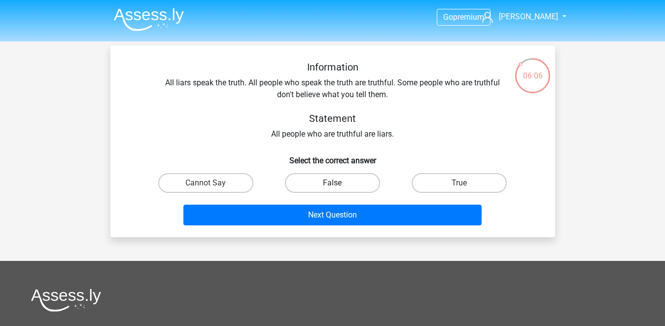
click at [339, 183] on label "False" at bounding box center [332, 183] width 95 height 20
click at [338, 183] on input "False" at bounding box center [335, 186] width 6 height 6
radio input "true"
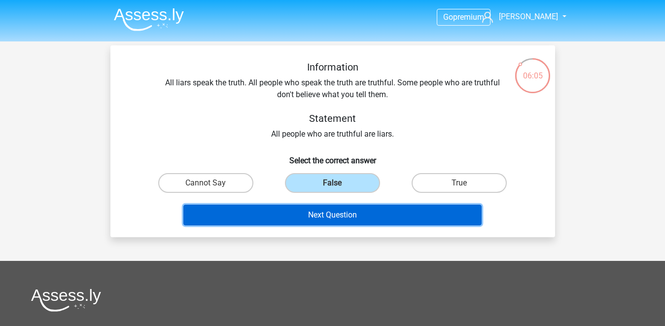
click at [347, 213] on button "Next Question" at bounding box center [332, 214] width 298 height 21
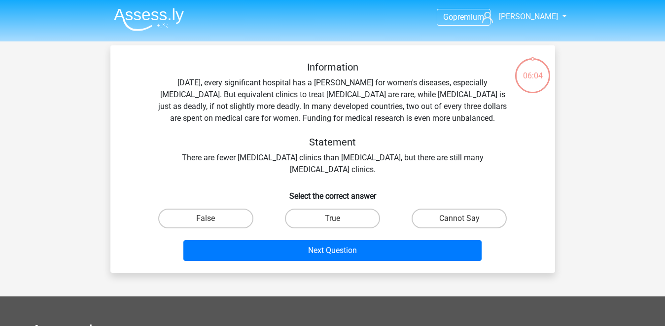
scroll to position [45, 0]
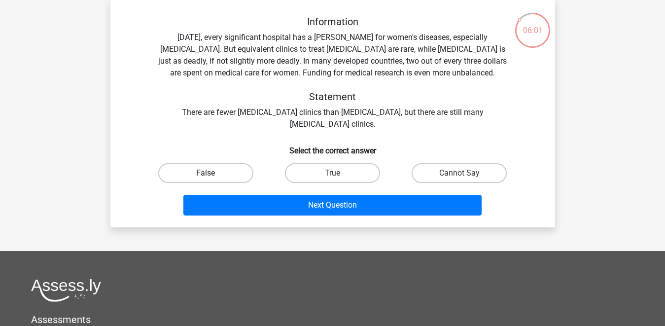
click at [184, 171] on label "False" at bounding box center [205, 173] width 95 height 20
click at [205, 173] on input "False" at bounding box center [208, 176] width 6 height 6
radio input "true"
click at [296, 190] on div "Next Question" at bounding box center [332, 203] width 413 height 33
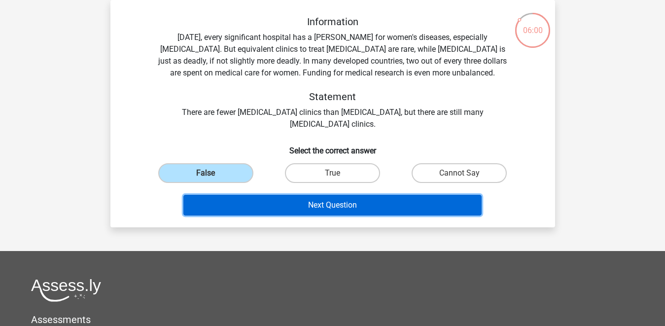
click at [295, 204] on button "Next Question" at bounding box center [332, 205] width 298 height 21
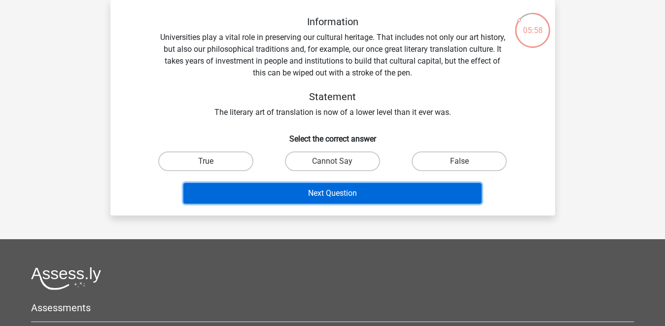
click at [285, 194] on button "Next Question" at bounding box center [332, 193] width 298 height 21
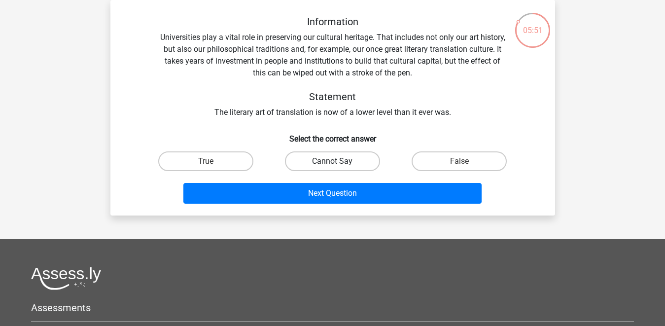
click at [344, 161] on label "Cannot Say" at bounding box center [332, 161] width 95 height 20
click at [338, 161] on input "Cannot Say" at bounding box center [335, 164] width 6 height 6
radio input "true"
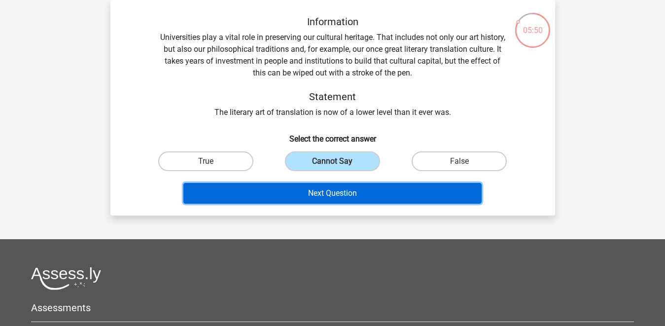
click at [360, 188] on button "Next Question" at bounding box center [332, 193] width 298 height 21
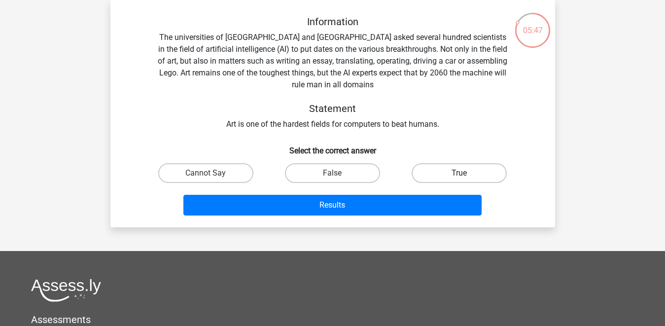
click at [442, 173] on label "True" at bounding box center [458, 173] width 95 height 20
click at [459, 173] on input "True" at bounding box center [462, 176] width 6 height 6
radio input "true"
click at [354, 220] on div "Information The universities of Oxford and Yale asked several hundred scientist…" at bounding box center [332, 113] width 444 height 227
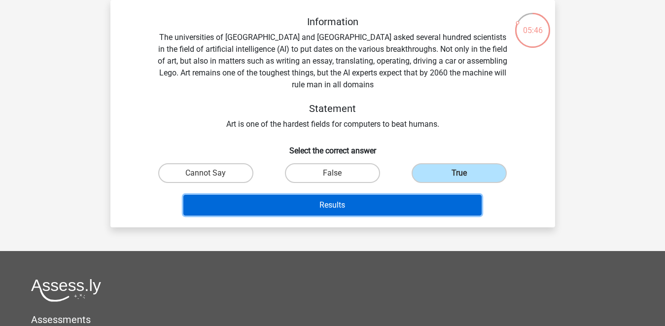
click at [354, 202] on button "Results" at bounding box center [332, 205] width 298 height 21
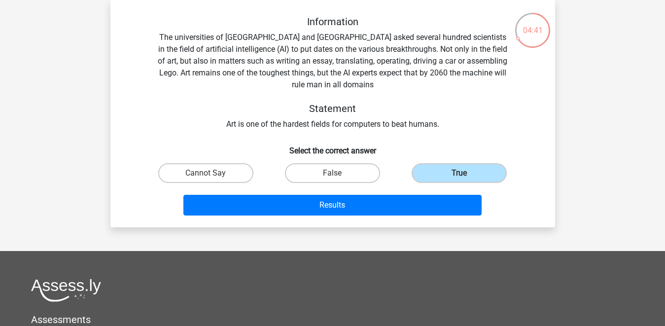
scroll to position [0, 0]
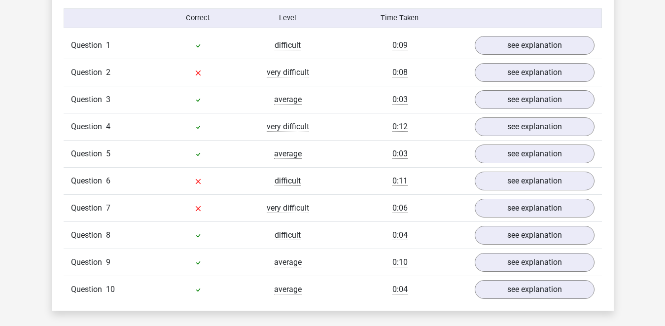
scroll to position [796, 0]
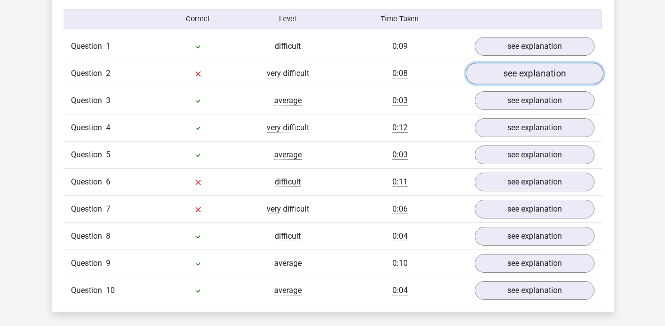
click at [510, 72] on link "see explanation" at bounding box center [533, 74] width 137 height 22
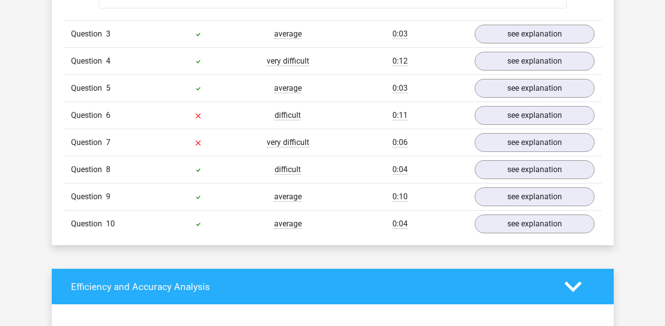
scroll to position [1182, 0]
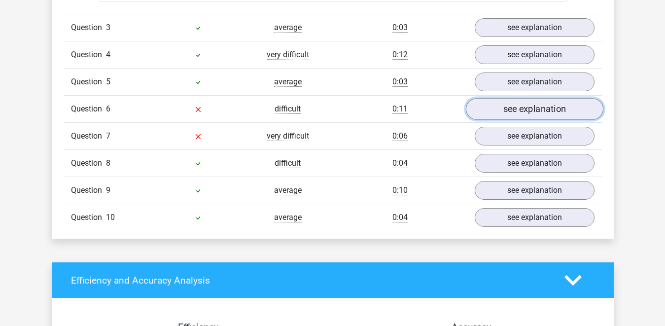
click at [510, 108] on link "see explanation" at bounding box center [533, 109] width 137 height 22
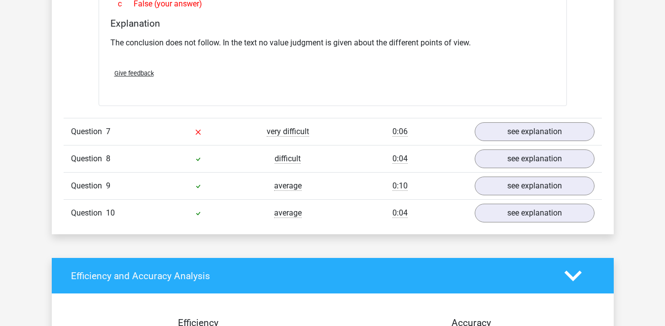
scroll to position [1459, 0]
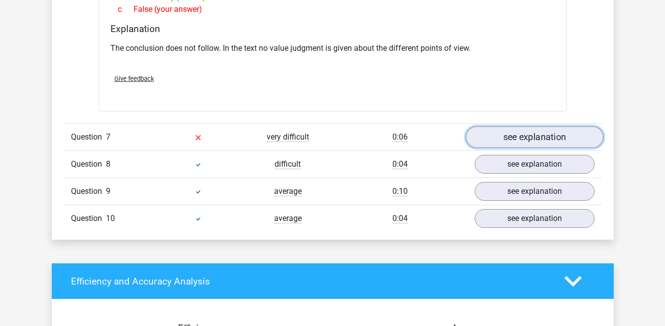
click at [524, 141] on link "see explanation" at bounding box center [533, 138] width 137 height 22
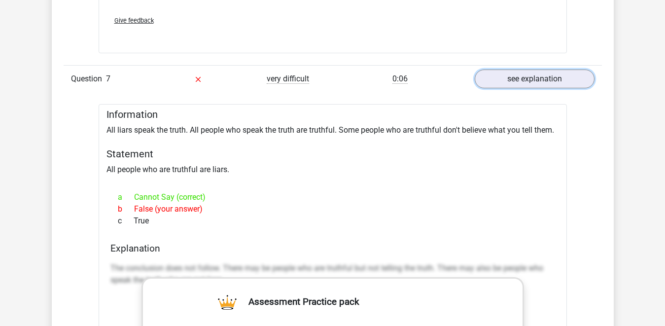
scroll to position [1514, 0]
